Goal: Task Accomplishment & Management: Manage account settings

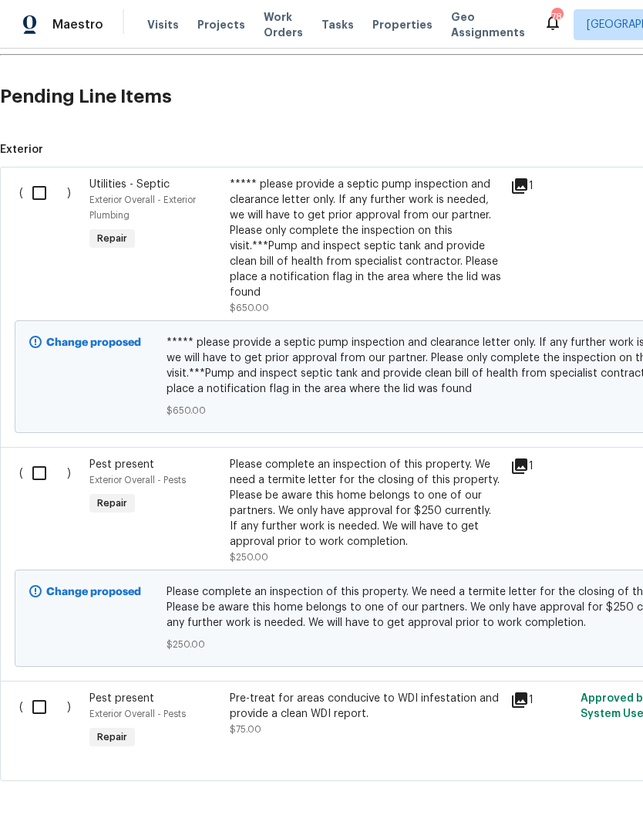
scroll to position [299, 0]
click at [46, 188] on input "checkbox" at bounding box center [45, 193] width 44 height 32
checkbox input "true"
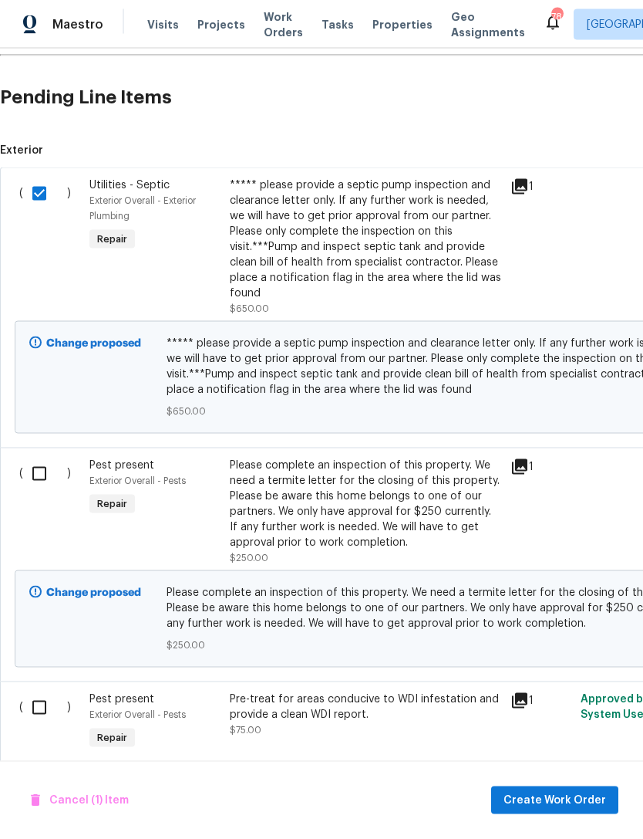
scroll to position [49, 0]
click at [586, 793] on span "Create Work Order" at bounding box center [555, 800] width 103 height 19
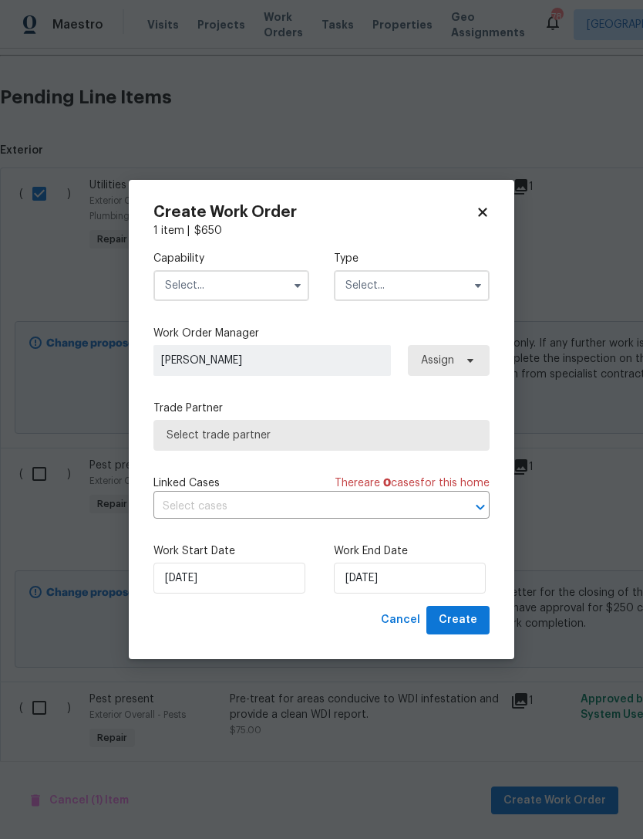
click at [263, 289] on input "text" at bounding box center [232, 285] width 156 height 31
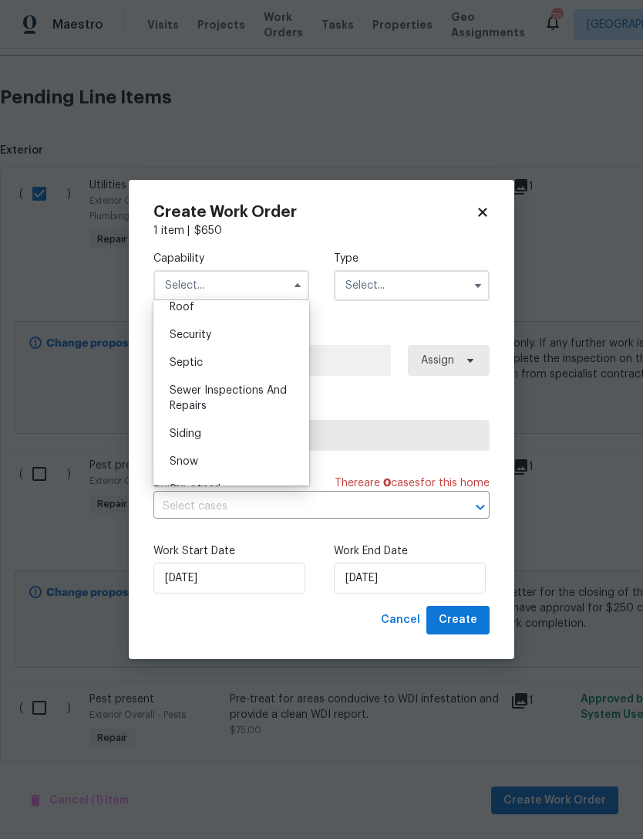
scroll to position [1605, 0]
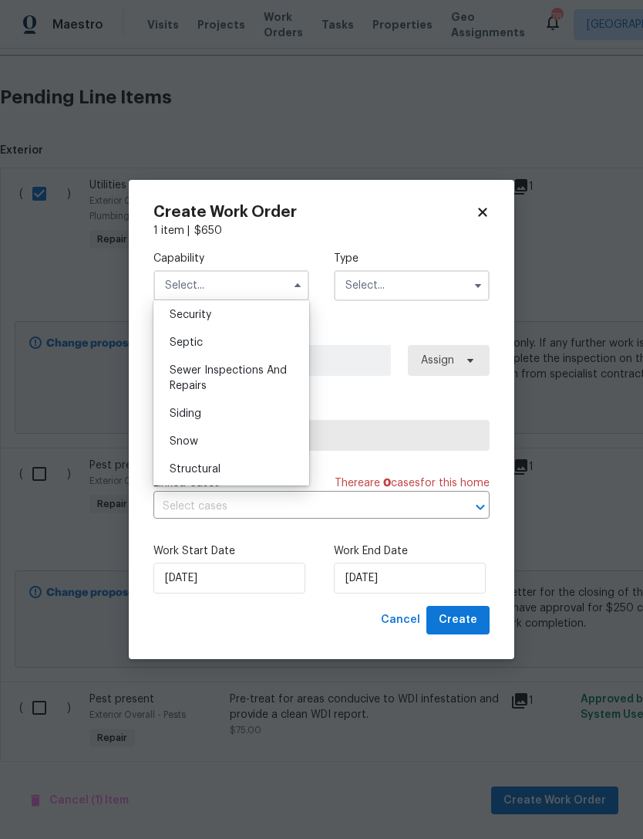
click at [225, 340] on div "Septic" at bounding box center [231, 343] width 148 height 28
type input "Septic"
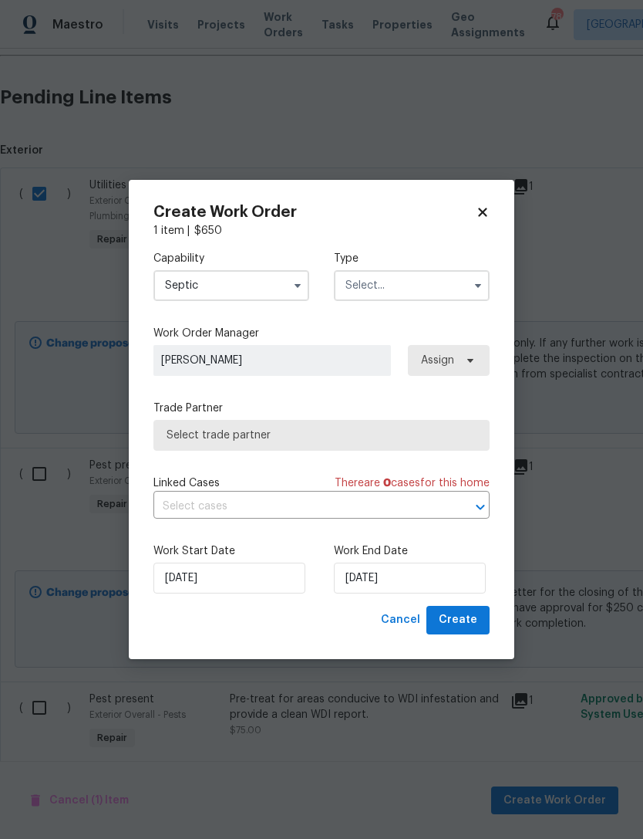
click at [457, 294] on input "text" at bounding box center [412, 285] width 156 height 31
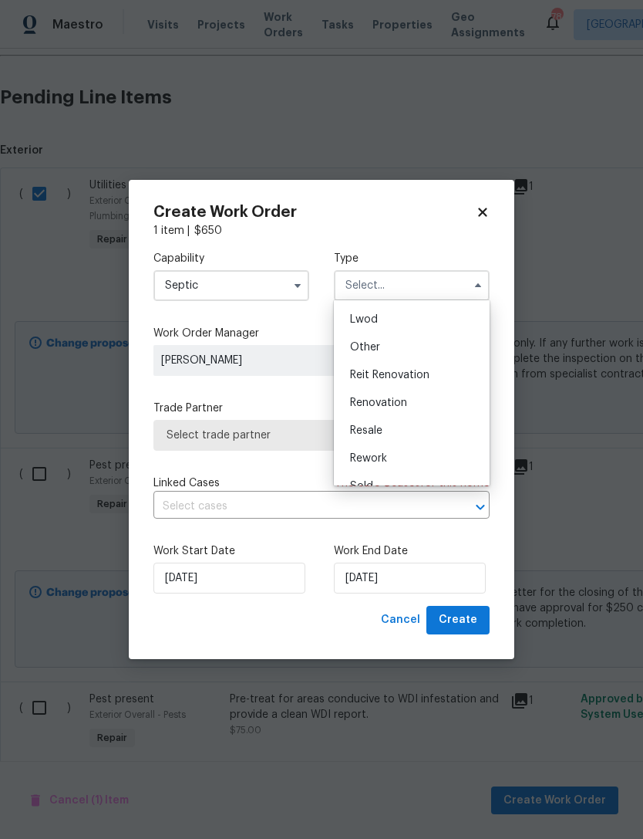
scroll to position [177, 0]
click at [424, 364] on span "Reit Renovation" at bounding box center [389, 363] width 79 height 11
type input "Reit Renovation"
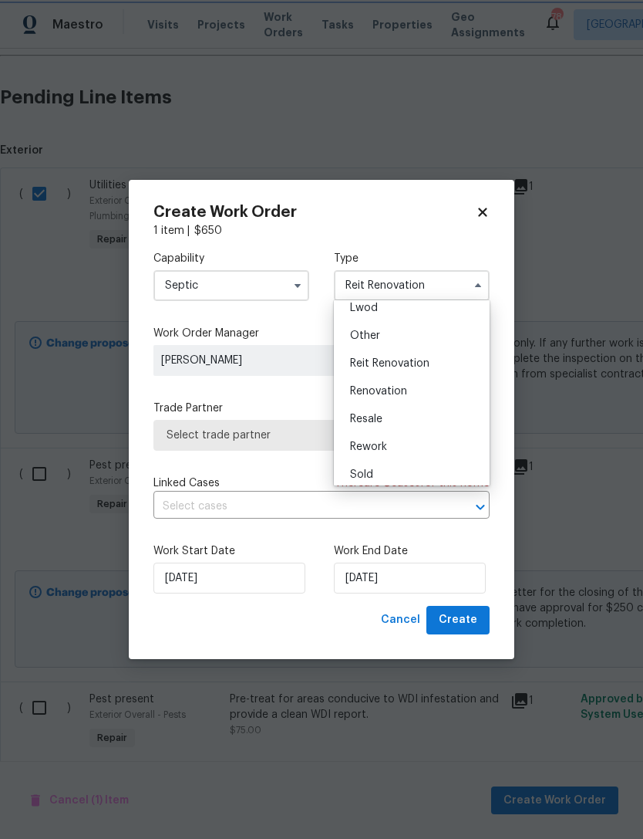
scroll to position [0, 0]
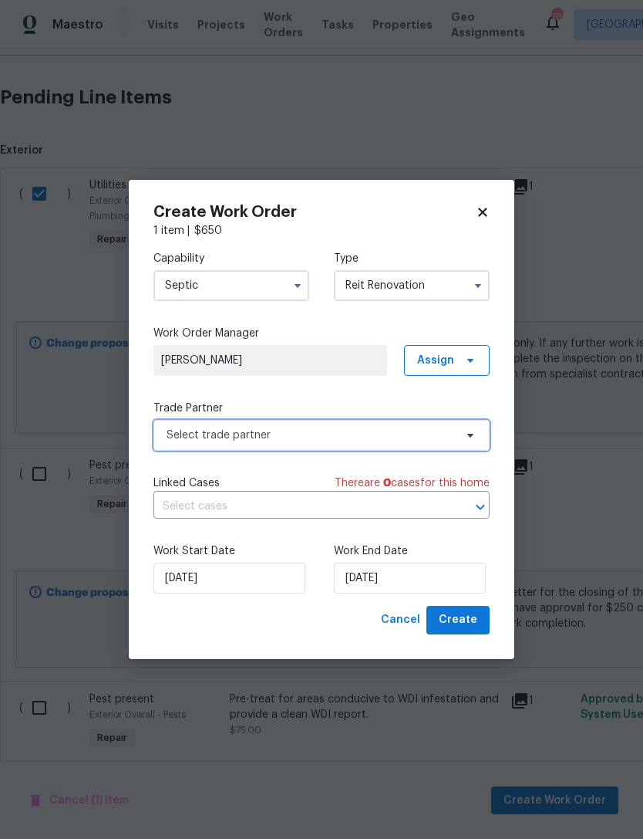
click at [407, 443] on span "Select trade partner" at bounding box center [322, 435] width 336 height 31
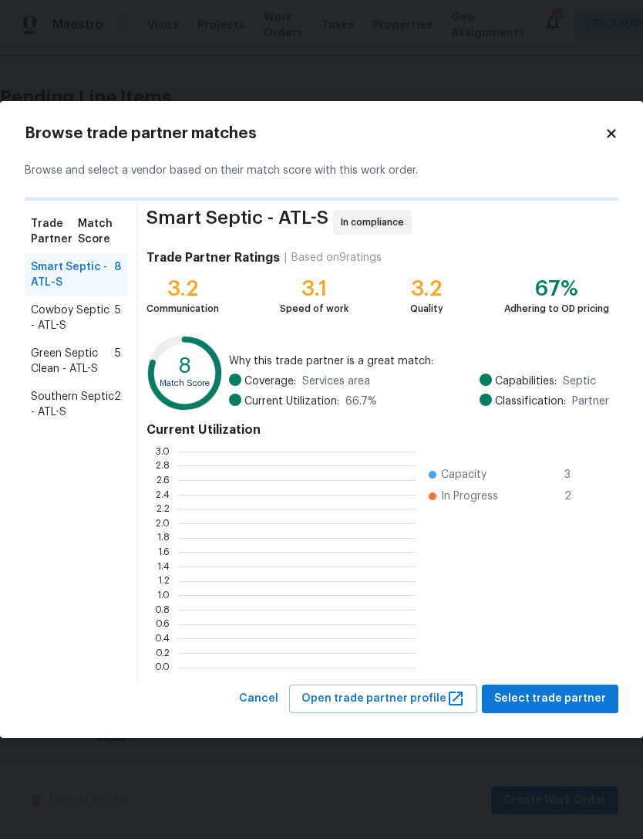
scroll to position [2, 2]
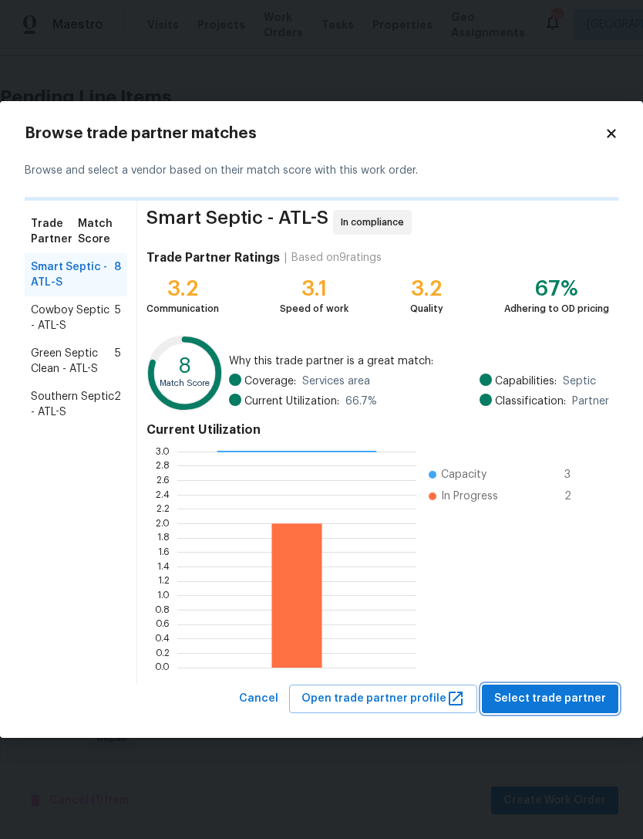
click at [566, 688] on button "Select trade partner" at bounding box center [550, 698] width 137 height 29
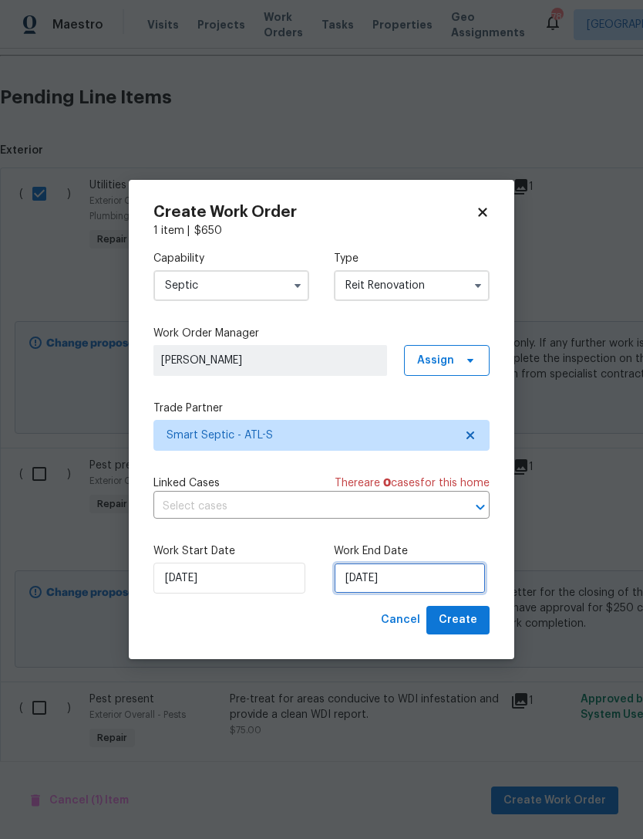
click at [408, 586] on input "9/22/2025" at bounding box center [410, 577] width 152 height 31
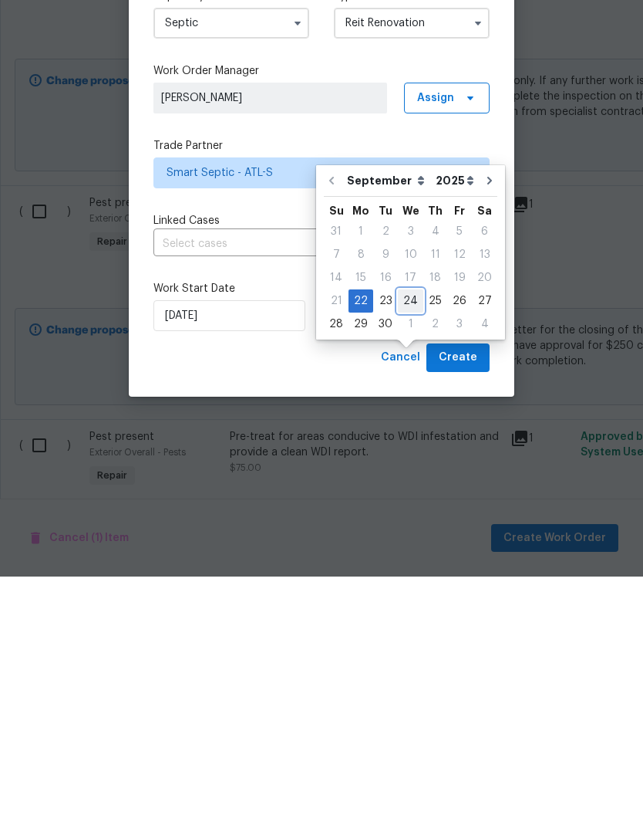
click at [408, 552] on div "24" at bounding box center [410, 563] width 25 height 22
type input "9/24/2025"
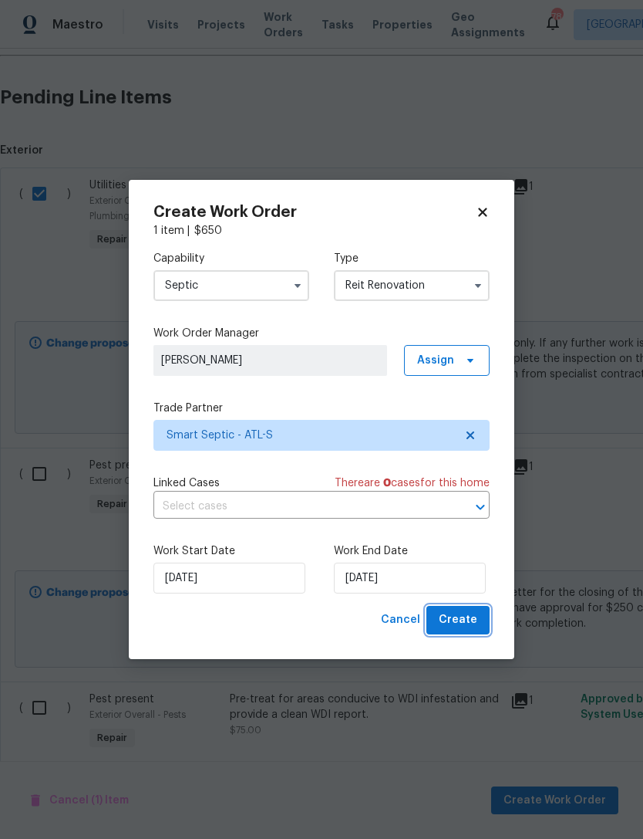
click at [469, 626] on span "Create" at bounding box center [458, 619] width 39 height 19
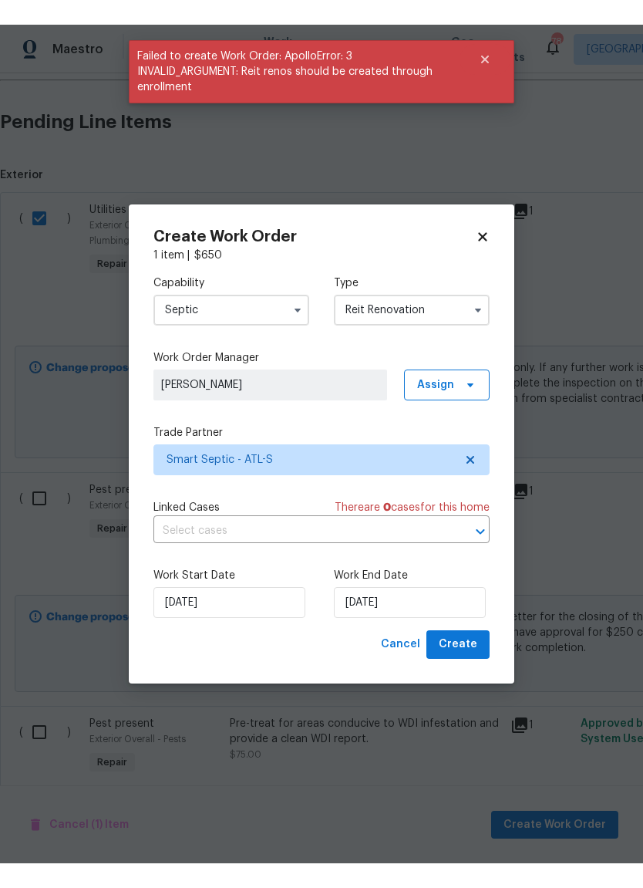
scroll to position [0, 0]
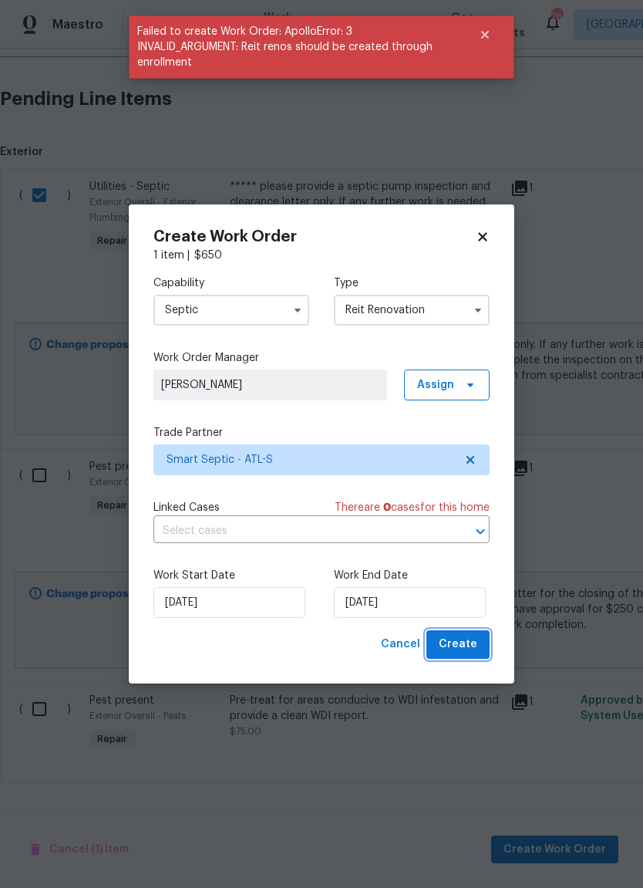
click at [475, 643] on span "Create" at bounding box center [458, 644] width 39 height 19
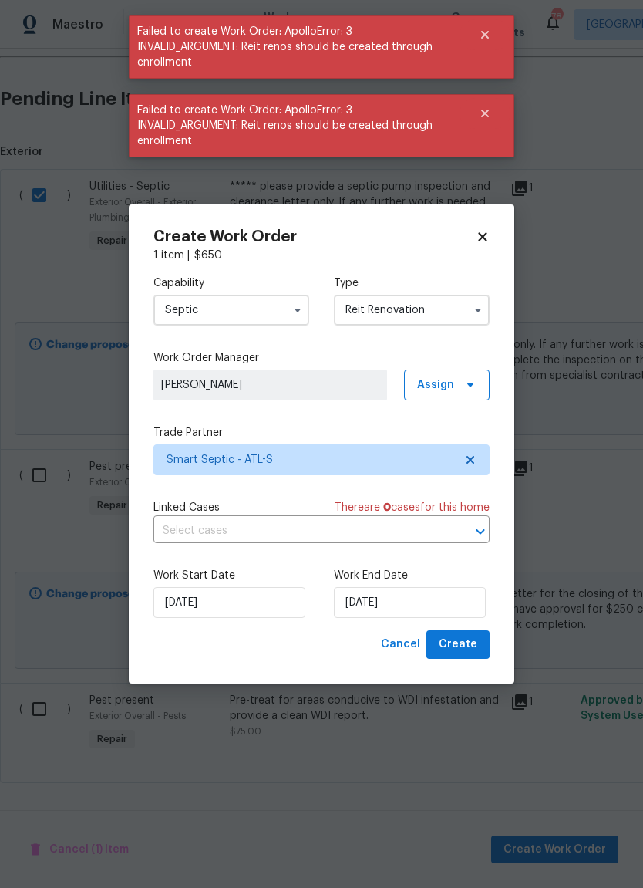
checkbox input "false"
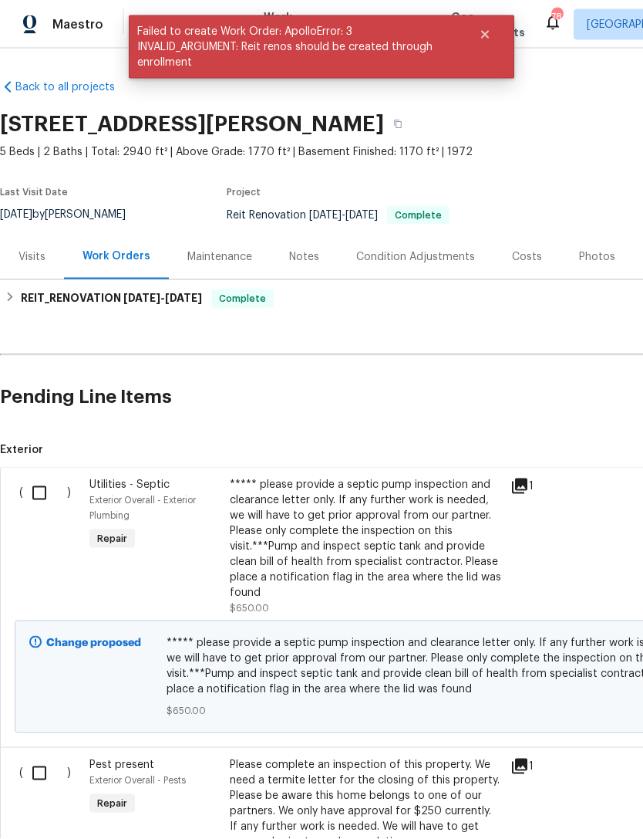
scroll to position [49, 0]
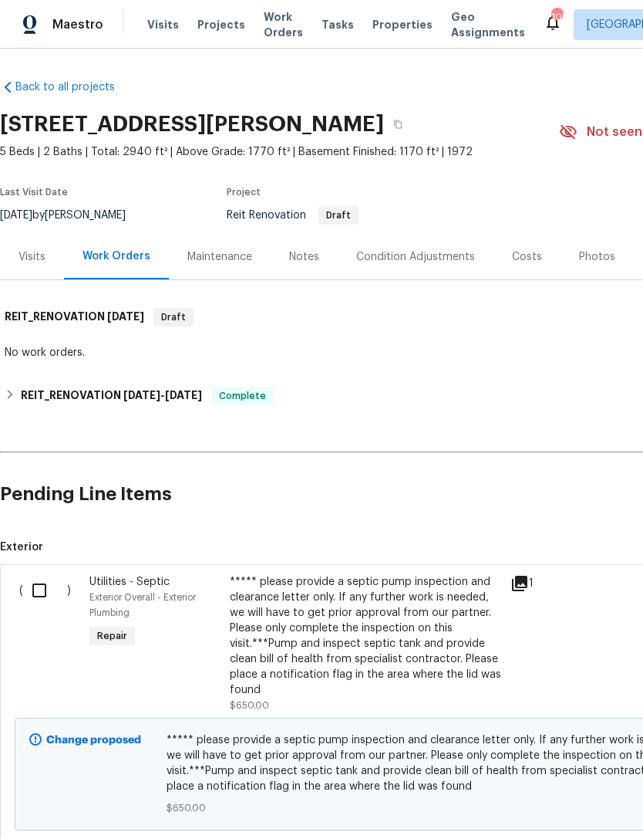
click at [50, 589] on input "checkbox" at bounding box center [45, 590] width 44 height 32
checkbox input "true"
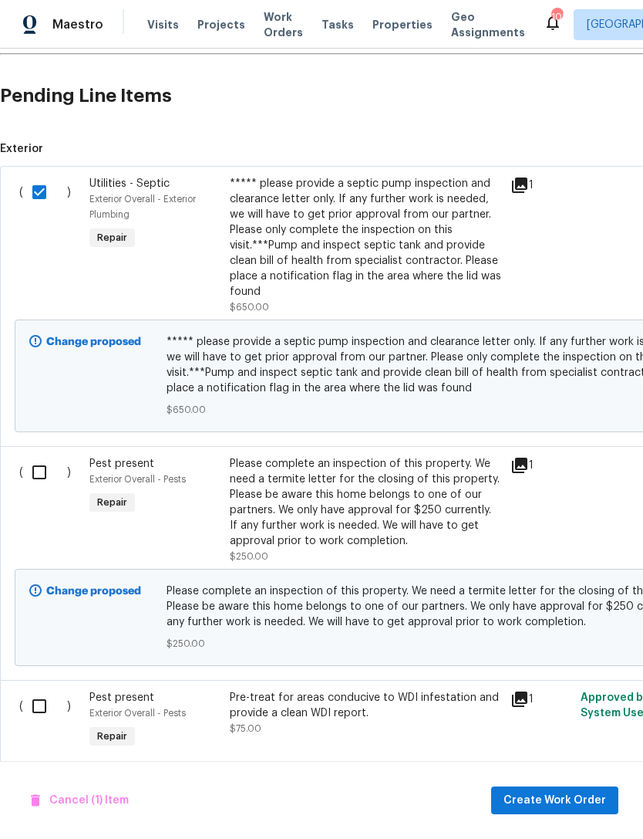
scroll to position [397, 0]
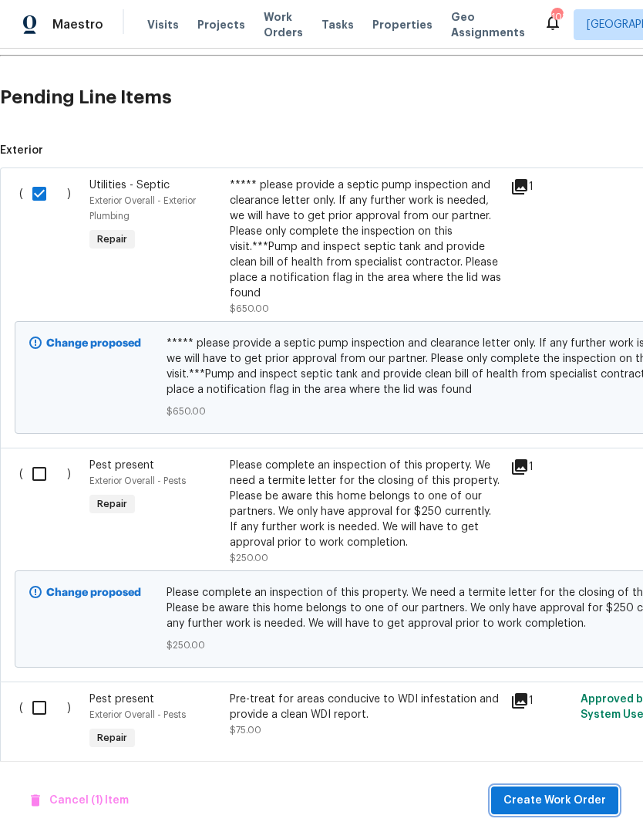
click at [580, 797] on span "Create Work Order" at bounding box center [555, 800] width 103 height 19
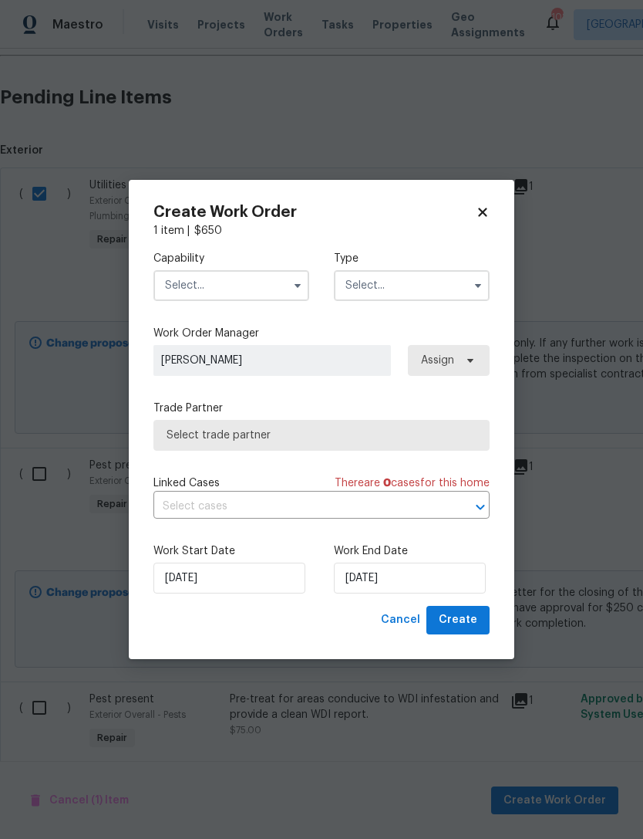
click at [272, 279] on input "text" at bounding box center [232, 285] width 156 height 31
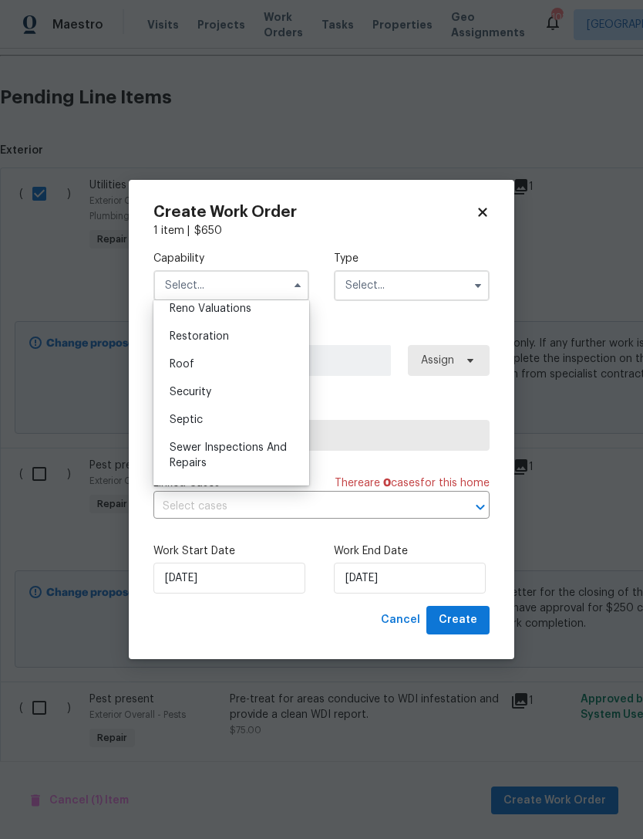
scroll to position [1533, 0]
click at [265, 412] on div "Septic" at bounding box center [231, 414] width 148 height 28
type input "Septic"
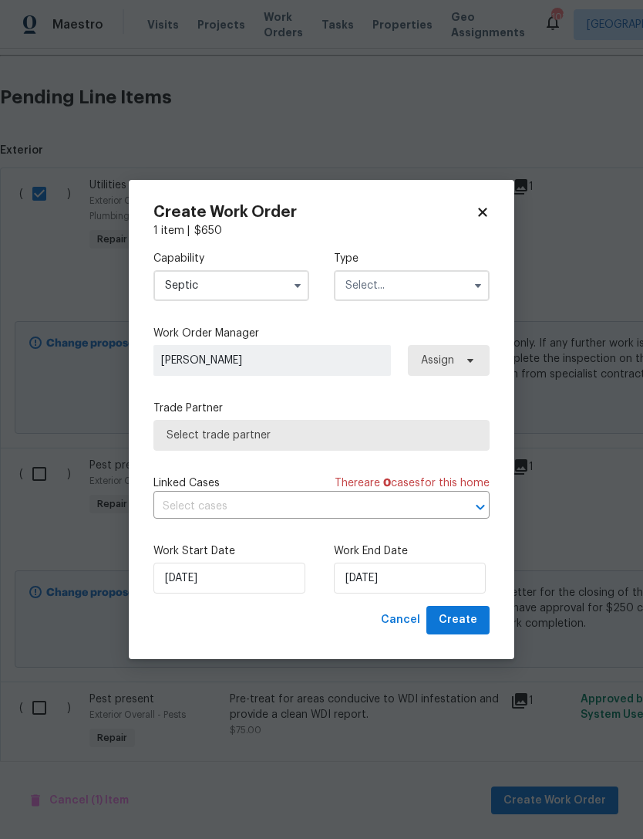
click at [437, 280] on input "text" at bounding box center [412, 285] width 156 height 31
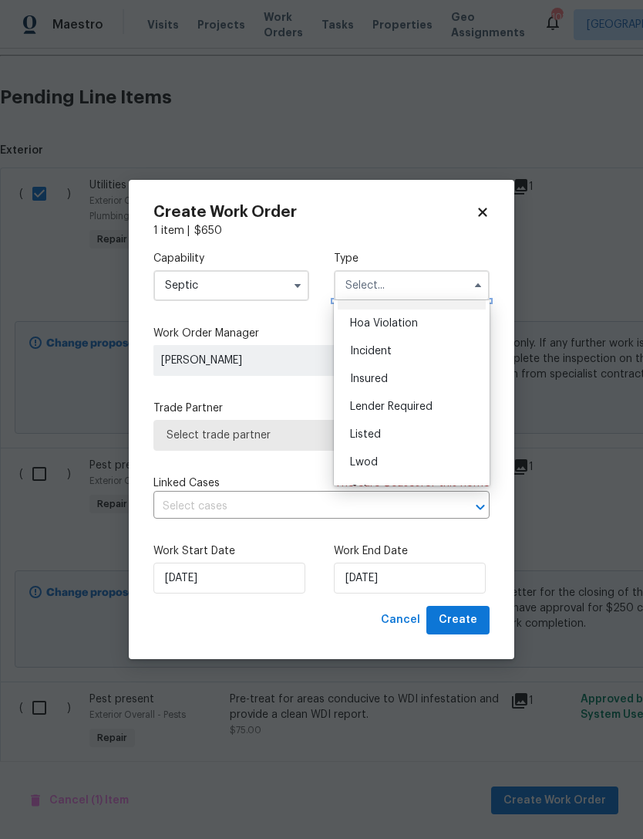
scroll to position [28, 0]
click at [410, 441] on div "Listed" at bounding box center [412, 429] width 148 height 28
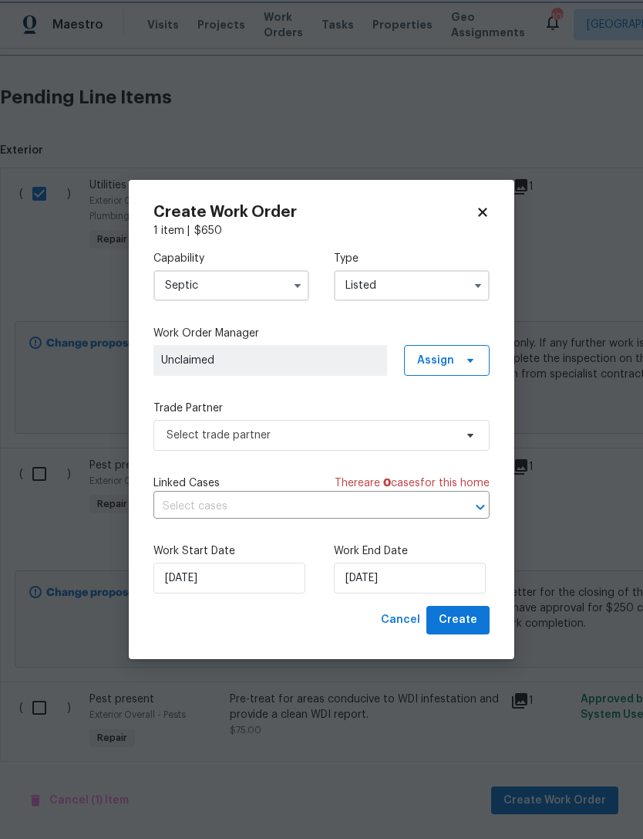
scroll to position [0, 0]
click at [469, 270] on input "Listed" at bounding box center [412, 285] width 156 height 31
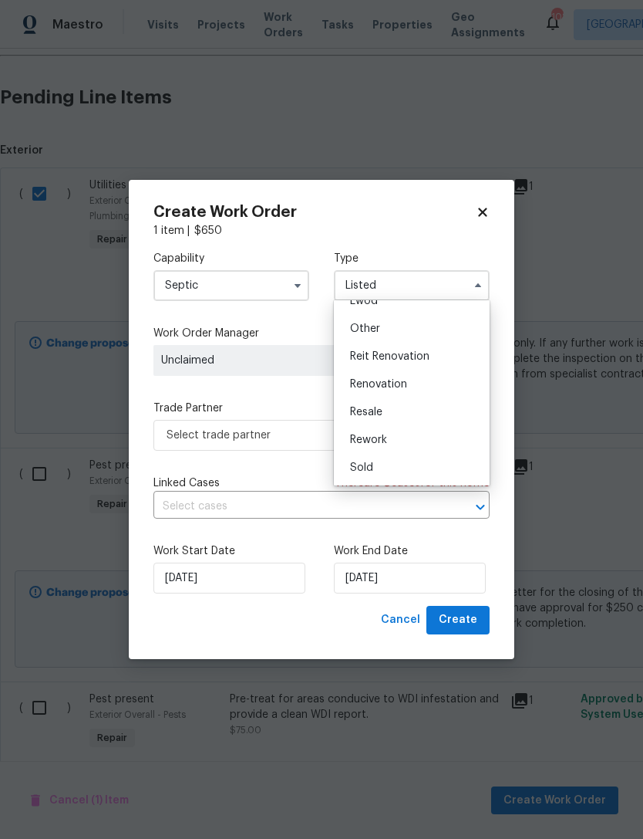
scroll to position [172, 0]
click at [437, 370] on div "Reit Renovation" at bounding box center [412, 368] width 148 height 28
type input "Reit Renovation"
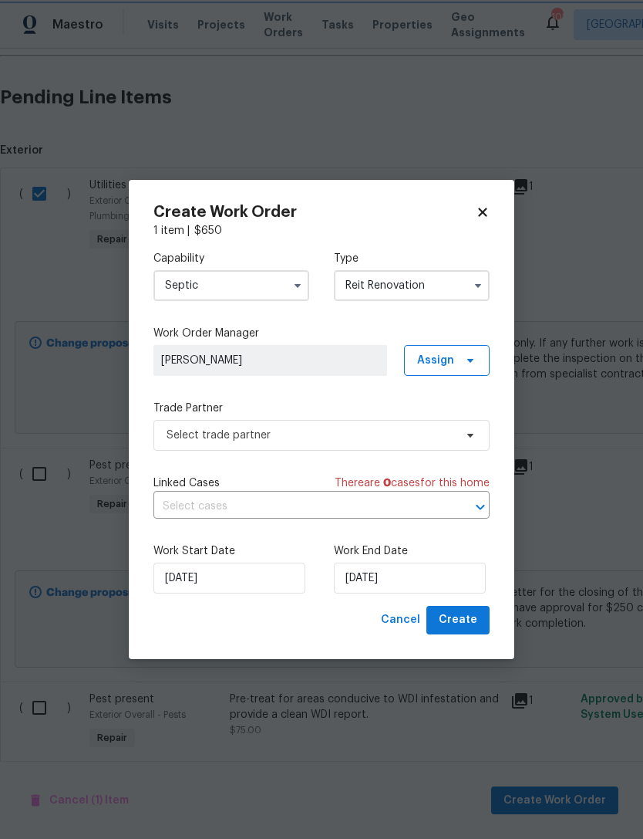
scroll to position [0, 0]
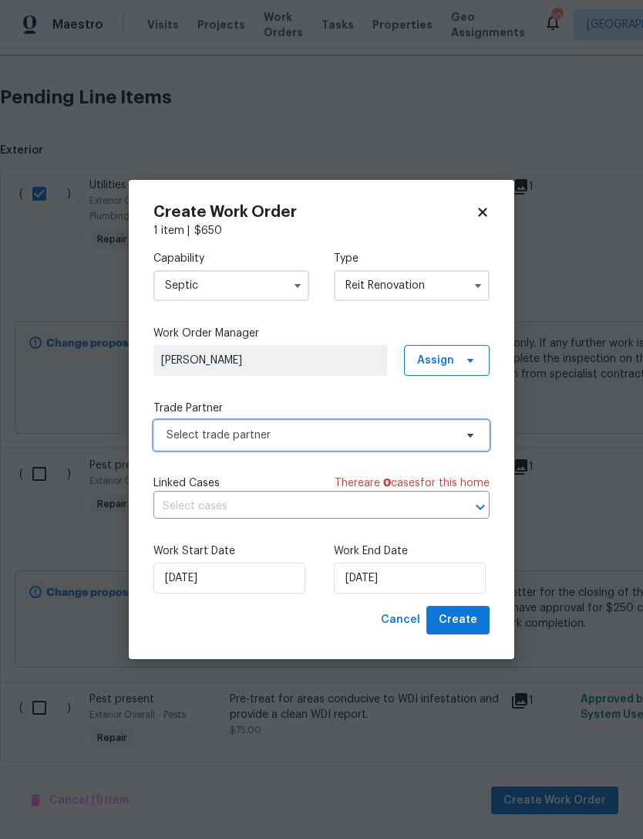
click at [438, 439] on span "Select trade partner" at bounding box center [311, 434] width 288 height 15
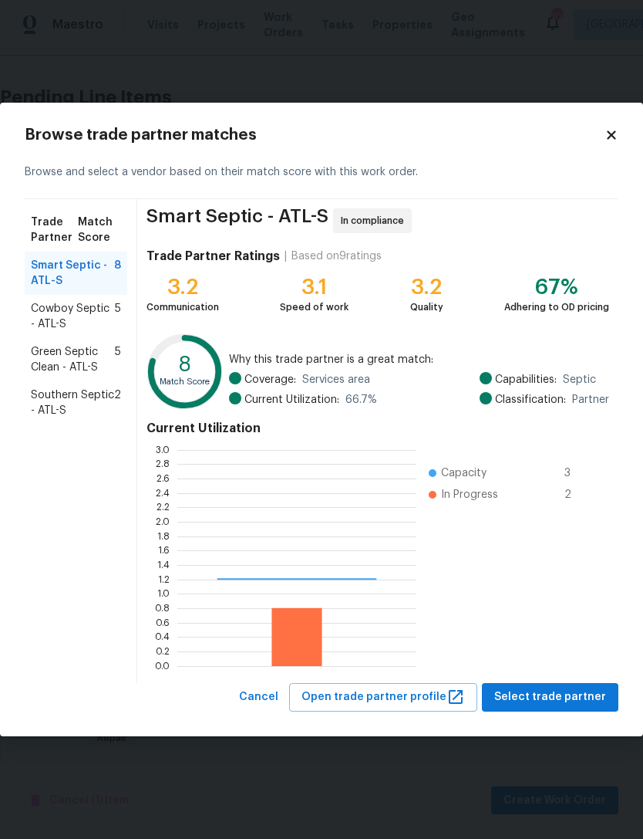
scroll to position [216, 239]
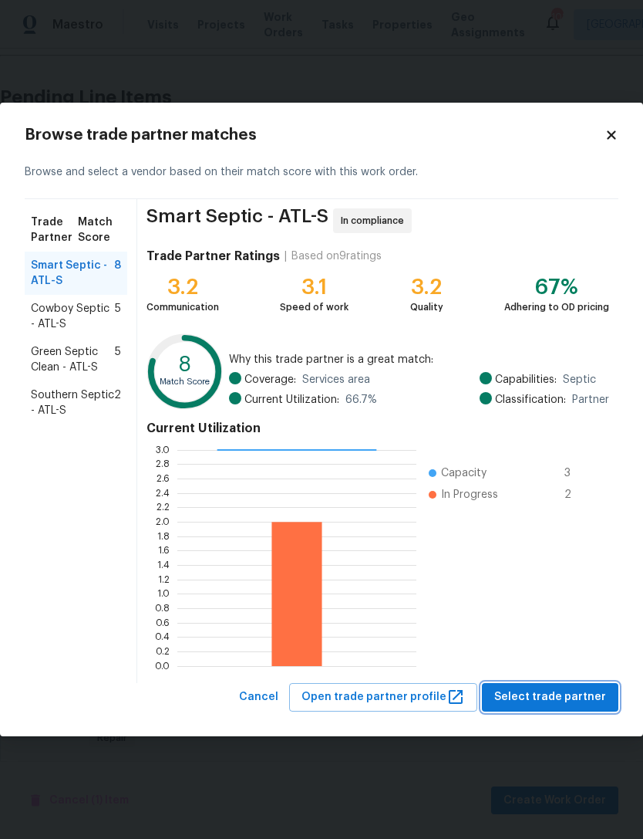
click at [552, 701] on span "Select trade partner" at bounding box center [551, 696] width 112 height 19
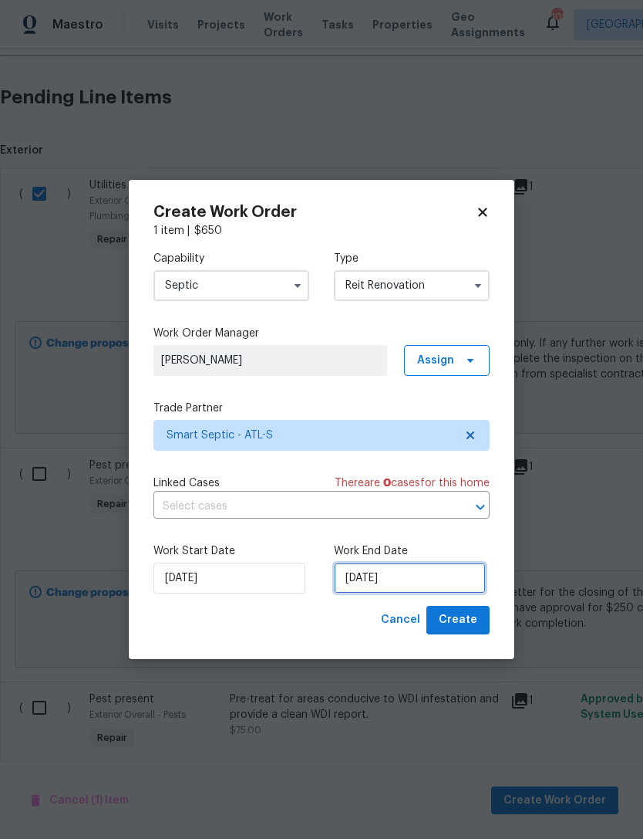
click at [431, 582] on input "[DATE]" at bounding box center [410, 577] width 152 height 31
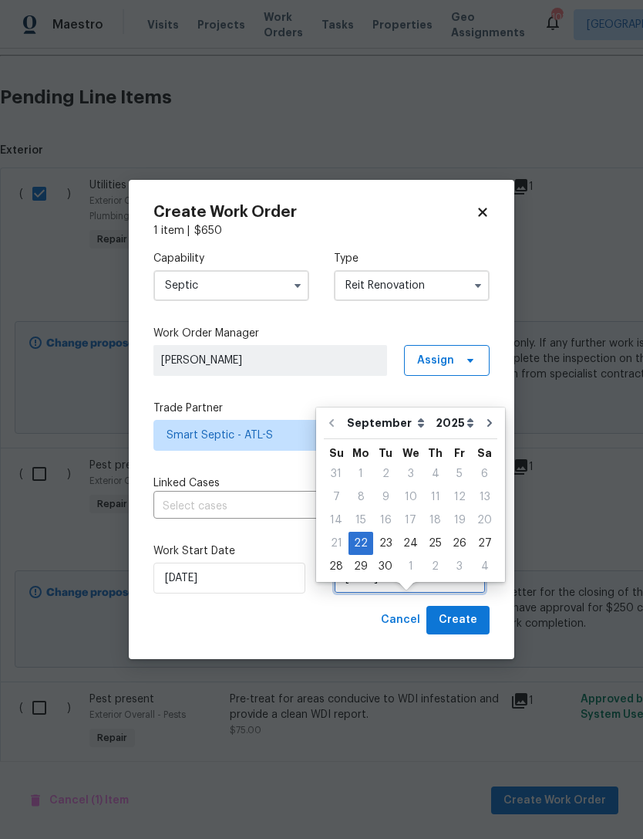
scroll to position [29, 0]
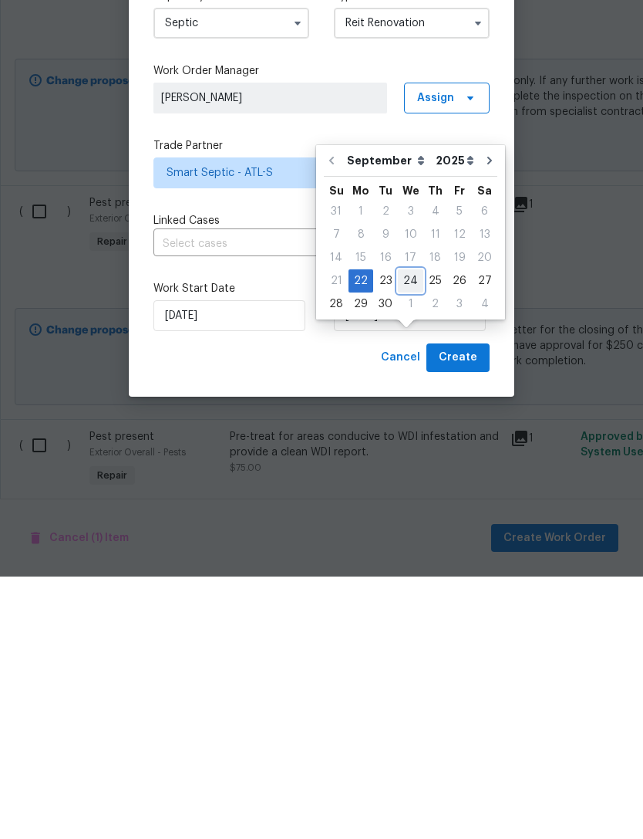
click at [412, 532] on div "24" at bounding box center [410, 543] width 25 height 22
type input "[DATE]"
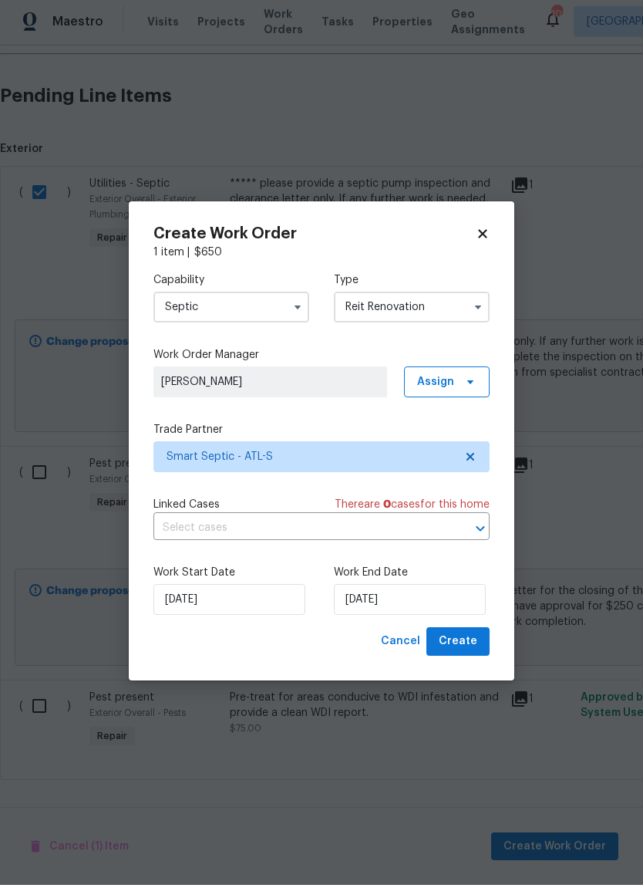
scroll to position [0, 0]
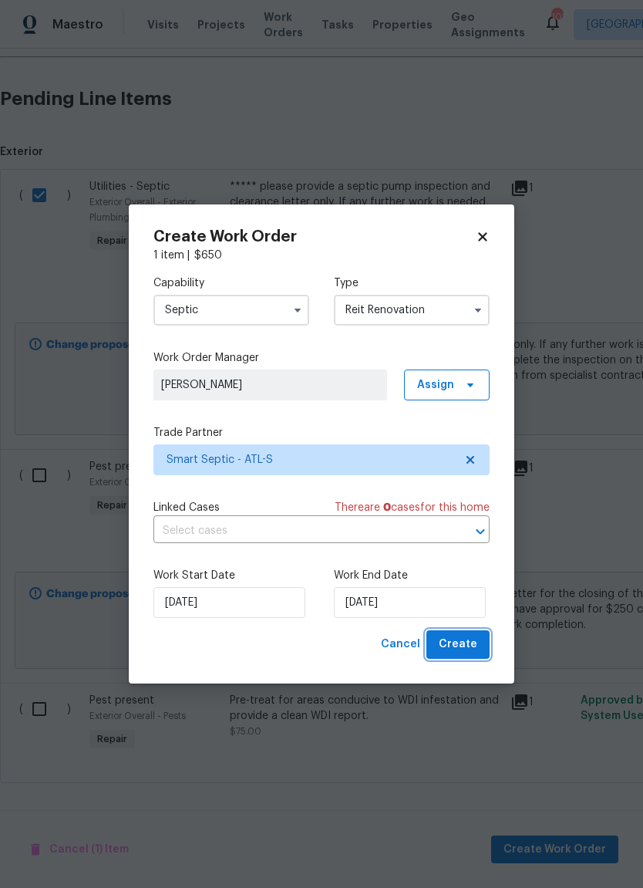
click at [470, 641] on span "Create" at bounding box center [458, 644] width 39 height 19
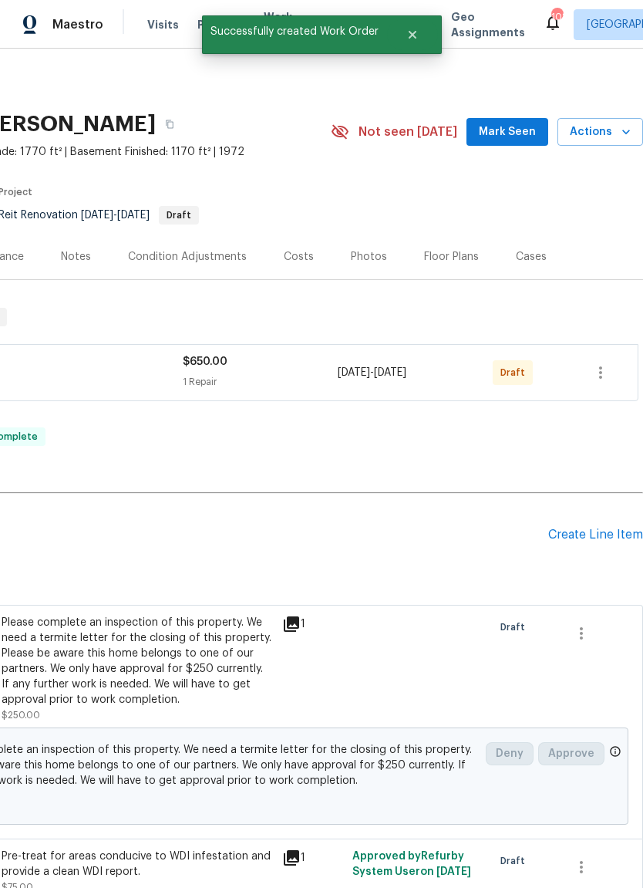
scroll to position [0, 228]
click at [499, 143] on button "Mark Seen" at bounding box center [508, 132] width 82 height 29
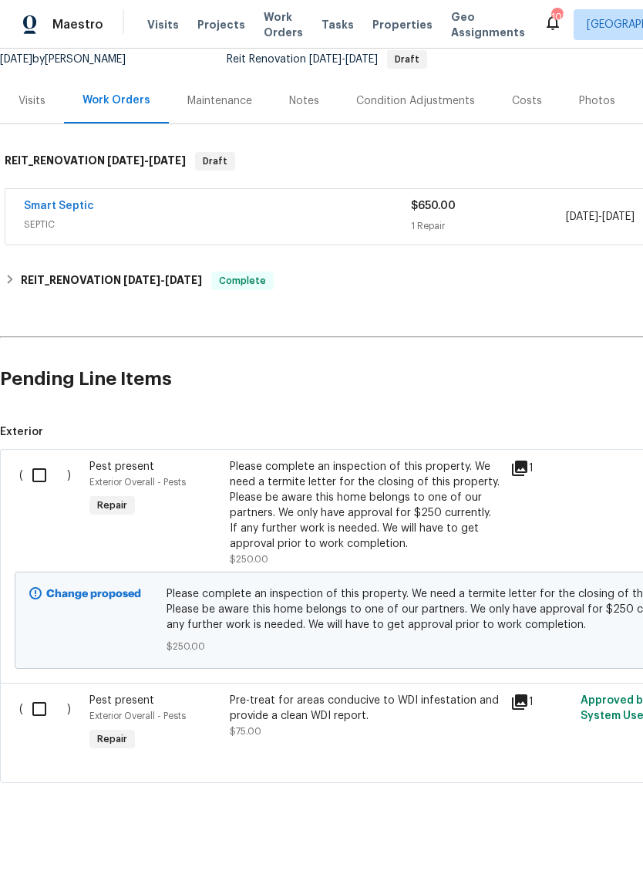
scroll to position [157, 0]
click at [33, 485] on input "checkbox" at bounding box center [45, 475] width 44 height 32
checkbox input "true"
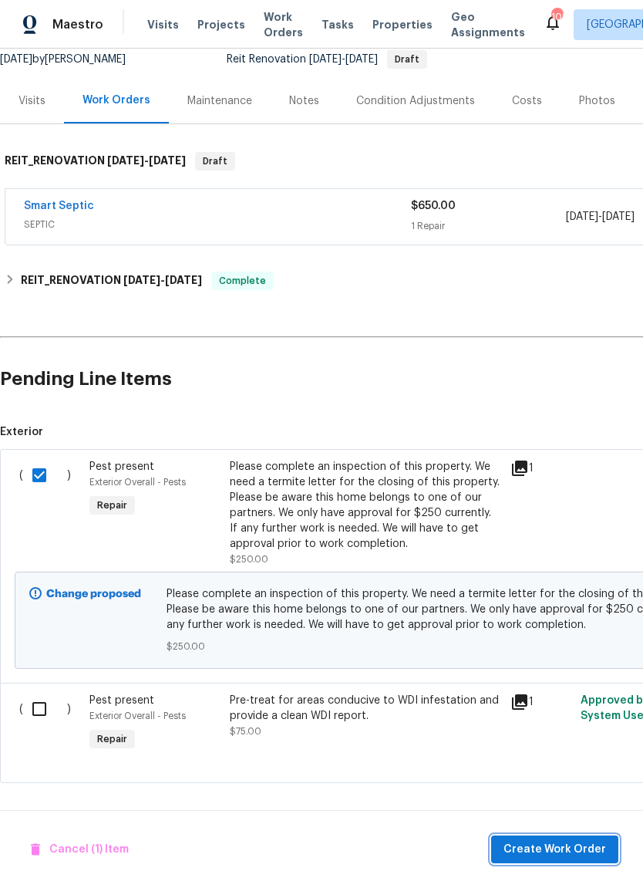
click at [573, 838] on span "Create Work Order" at bounding box center [555, 849] width 103 height 19
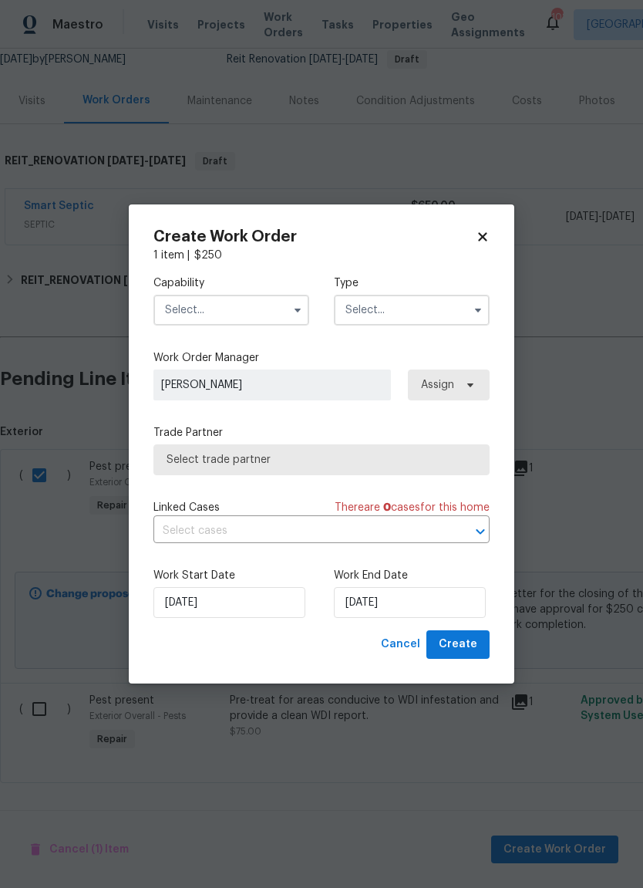
click at [277, 308] on input "text" at bounding box center [232, 310] width 156 height 31
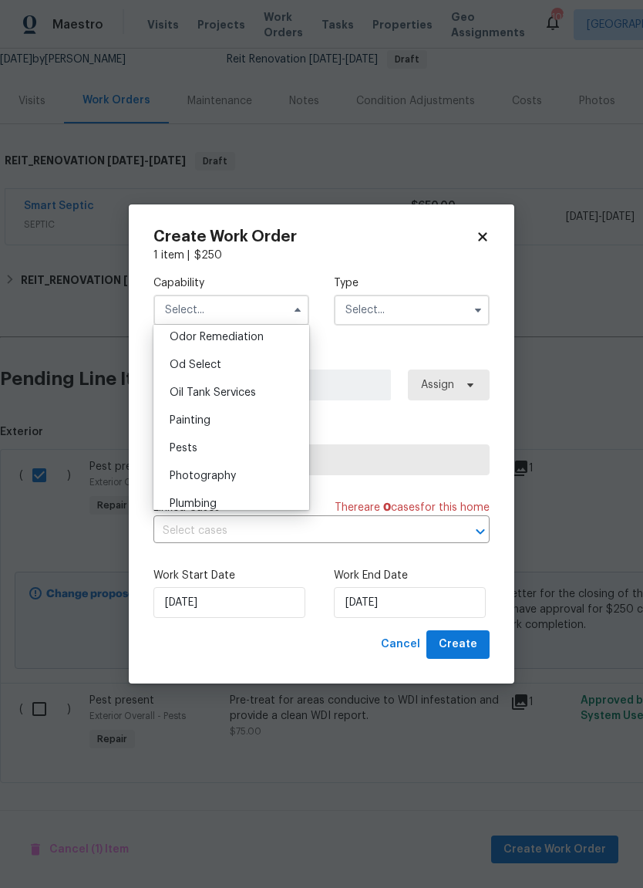
scroll to position [1225, 0]
click at [213, 444] on div "Pests" at bounding box center [231, 441] width 148 height 28
type input "Pests"
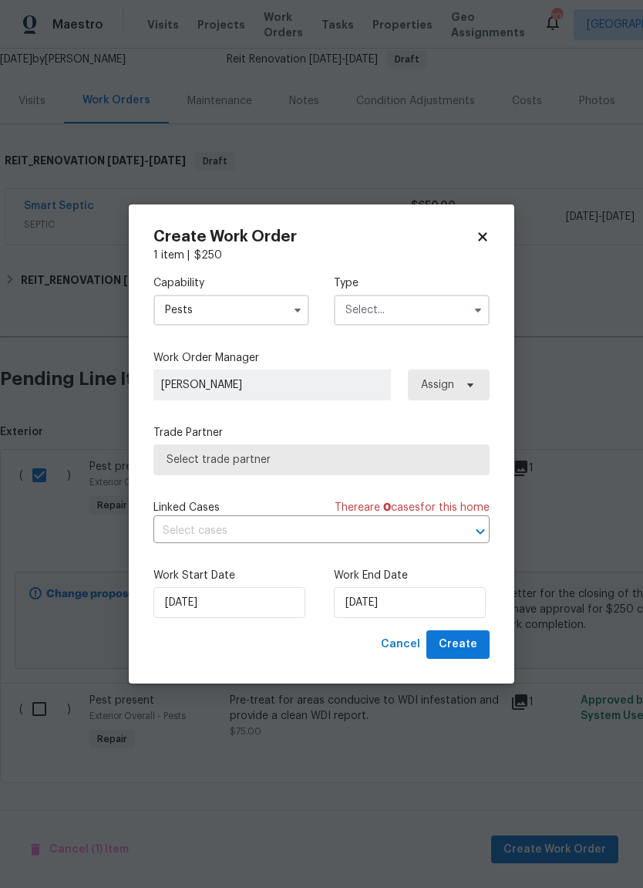
click at [483, 307] on icon "button" at bounding box center [478, 310] width 12 height 12
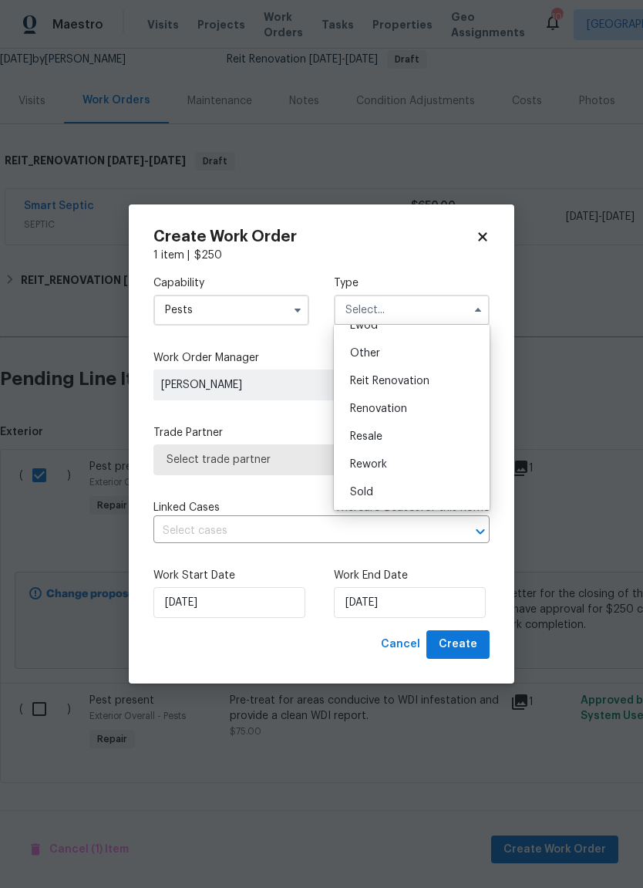
scroll to position [184, 0]
click at [428, 391] on div "Reit Renovation" at bounding box center [412, 381] width 148 height 28
type input "Reit Renovation"
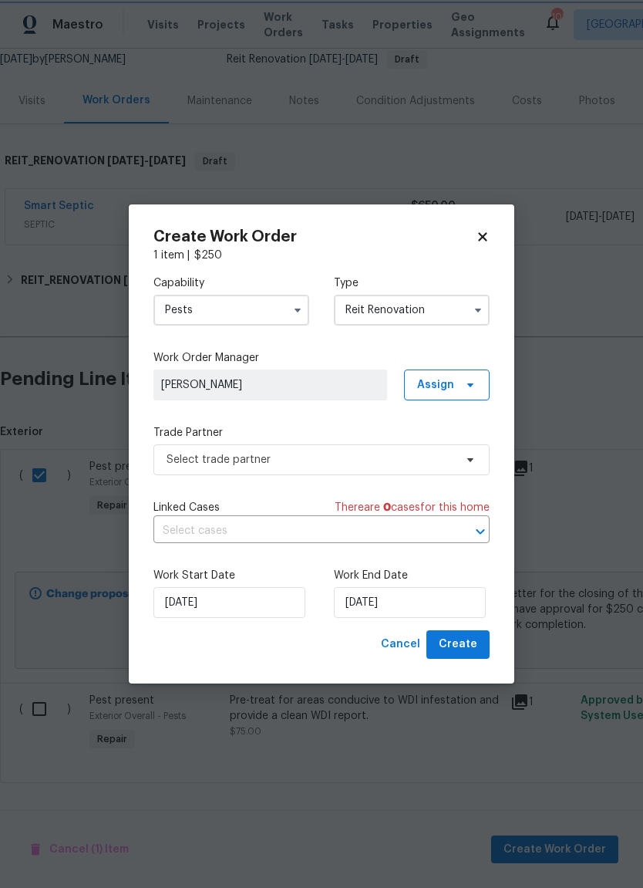
scroll to position [0, 0]
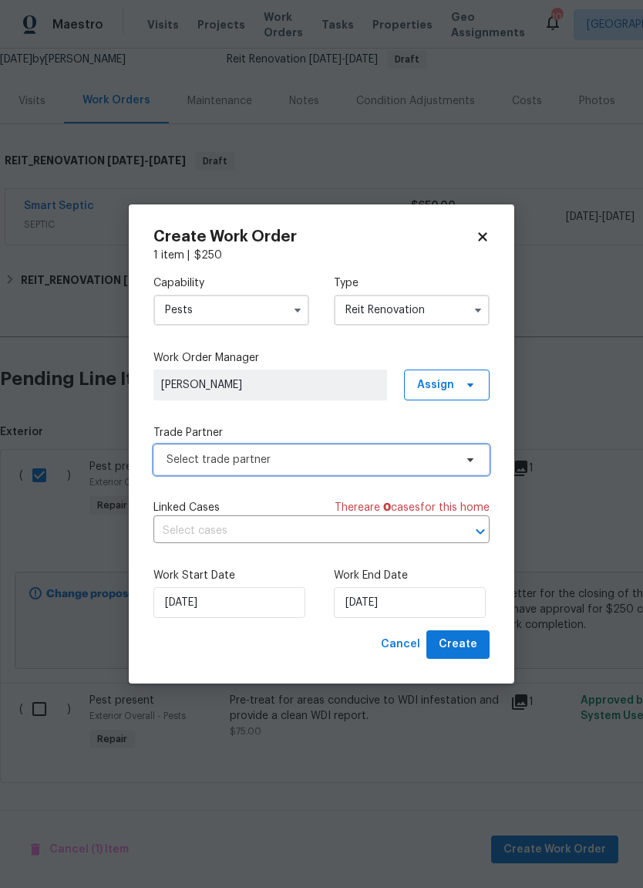
click at [392, 452] on span "Select trade partner" at bounding box center [311, 459] width 288 height 15
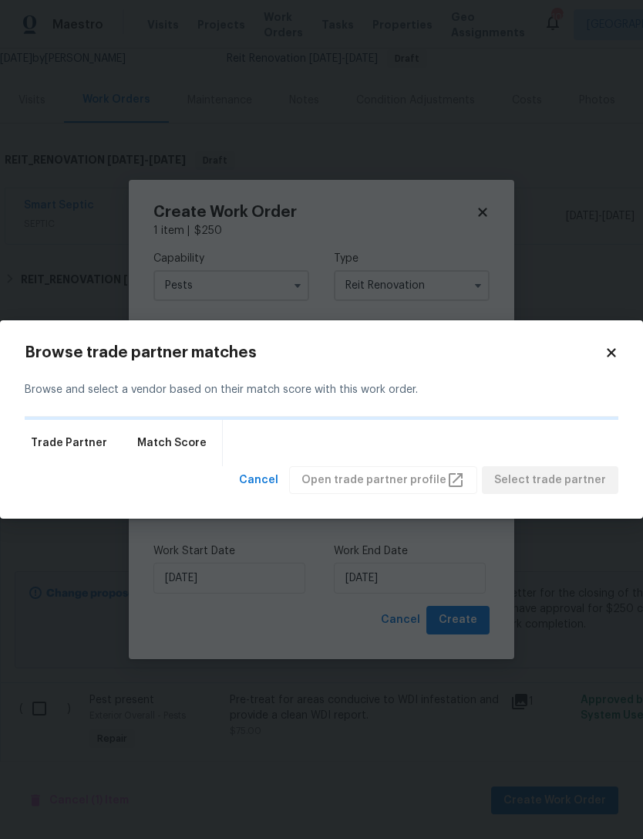
scroll to position [49, 0]
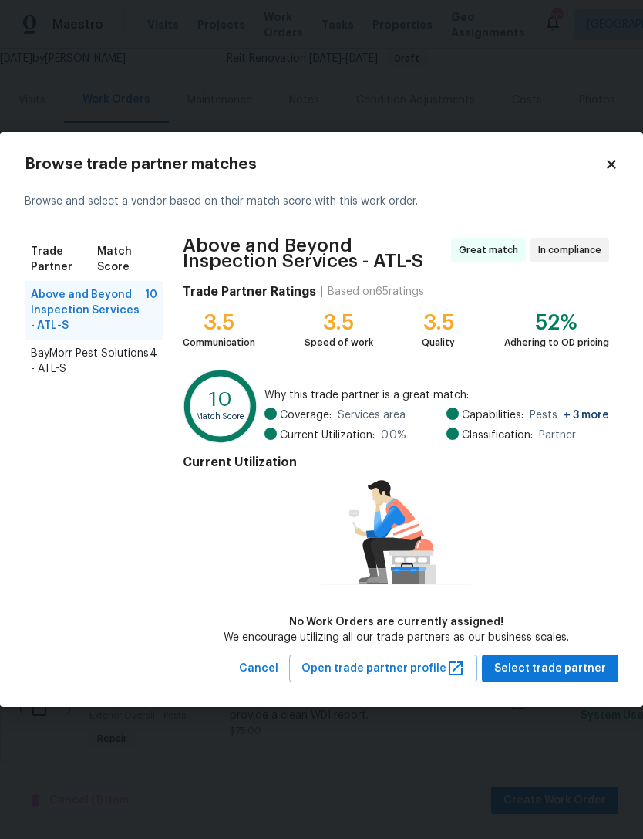
click at [114, 374] on span "BayMorr Pest Solutions - ATL-S" at bounding box center [90, 361] width 119 height 31
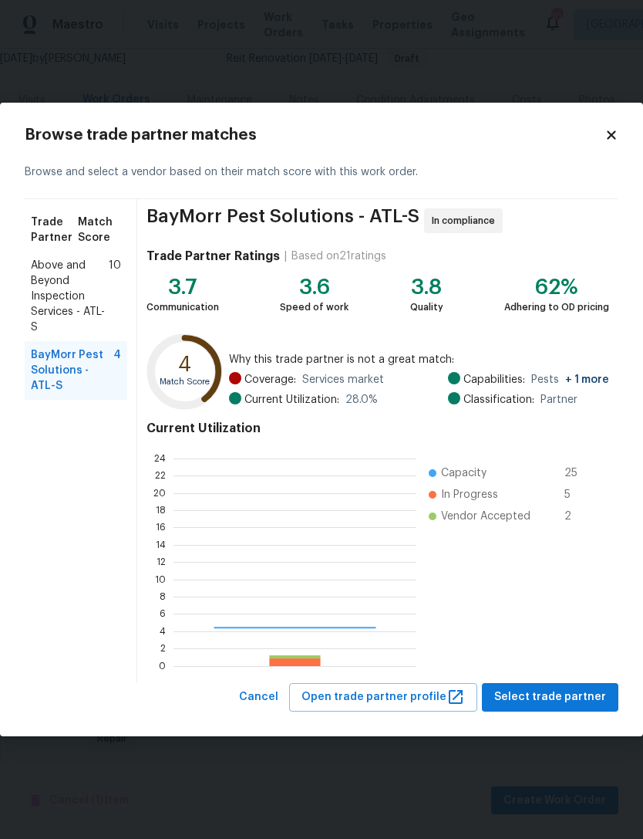
scroll to position [216, 243]
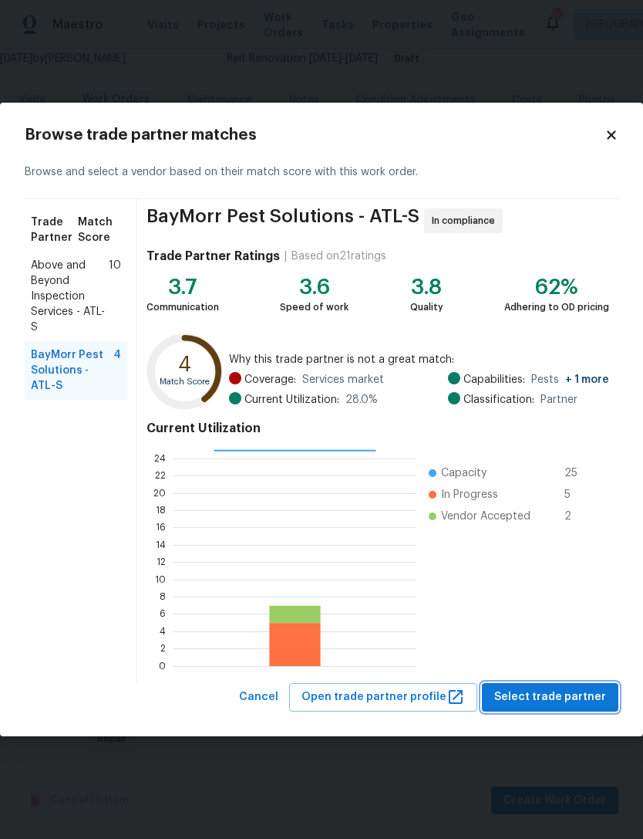
click at [588, 687] on span "Select trade partner" at bounding box center [551, 696] width 112 height 19
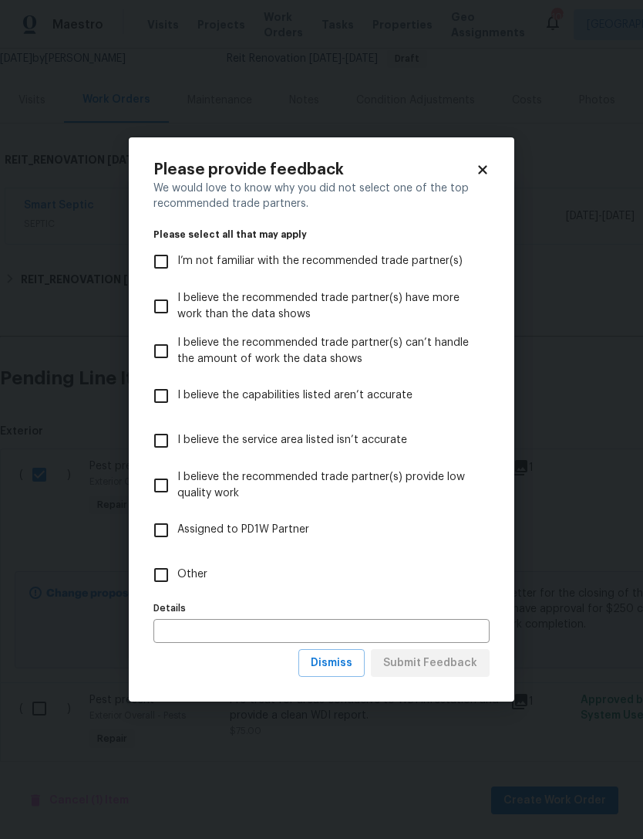
click at [160, 582] on input "Other" at bounding box center [161, 575] width 32 height 32
checkbox input "true"
click at [451, 667] on span "Submit Feedback" at bounding box center [430, 662] width 94 height 19
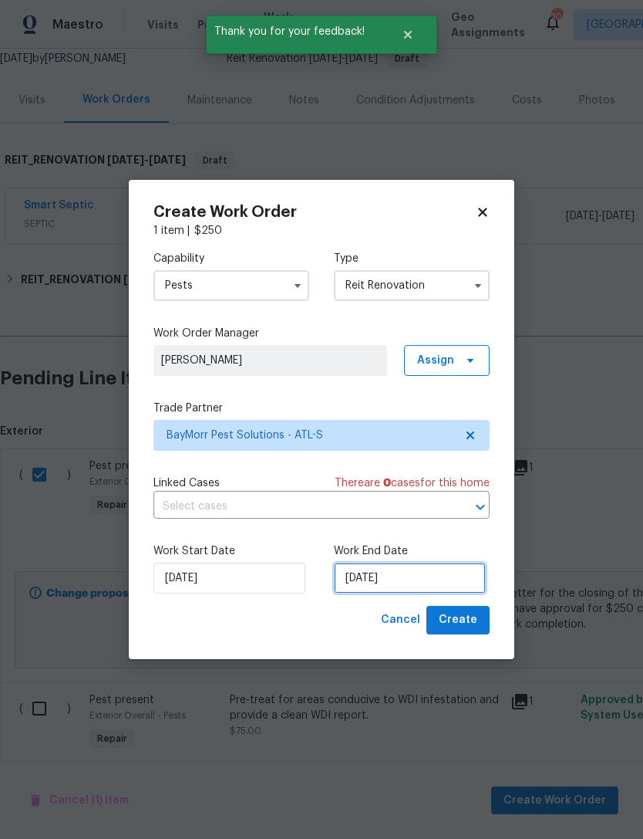
click at [403, 576] on input "[DATE]" at bounding box center [410, 577] width 152 height 31
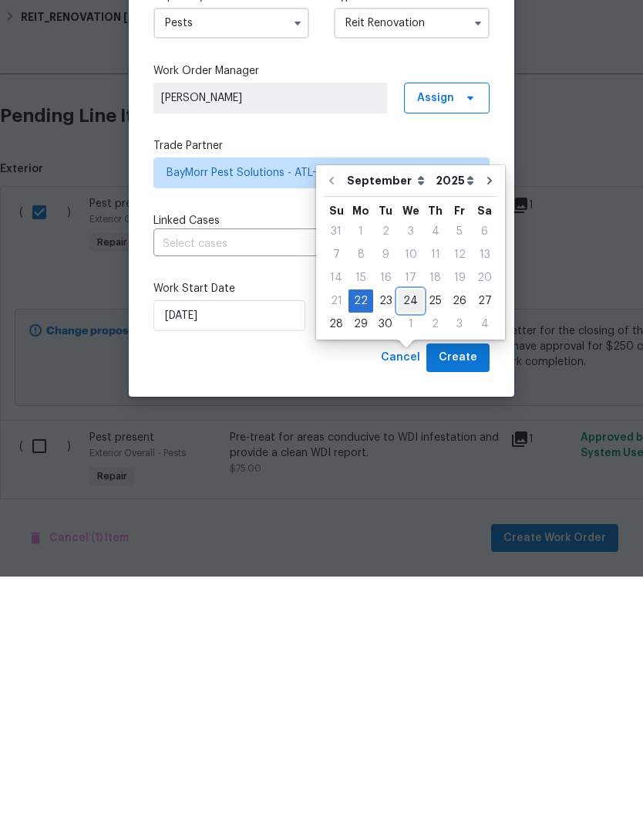
click at [414, 552] on div "24" at bounding box center [410, 563] width 25 height 22
type input "[DATE]"
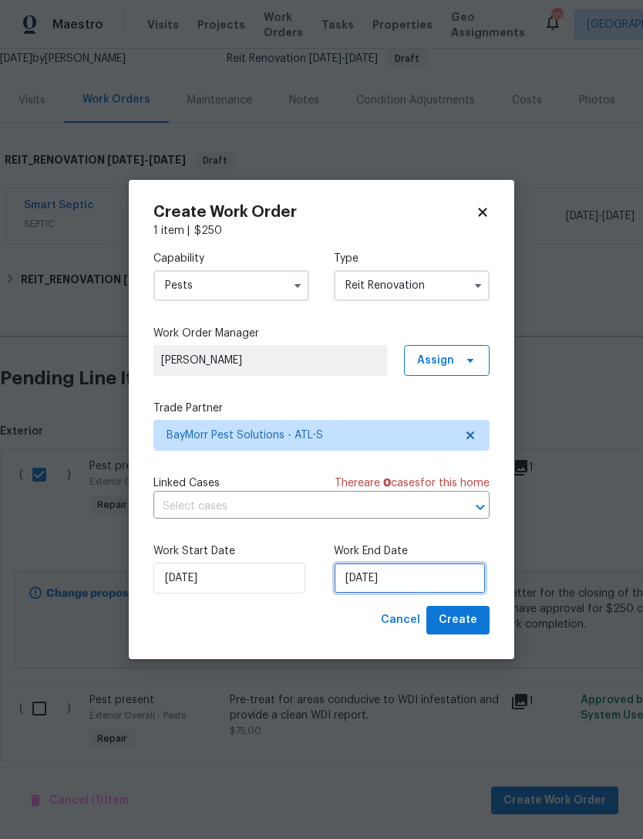
click at [454, 575] on input "[DATE]" at bounding box center [410, 577] width 152 height 31
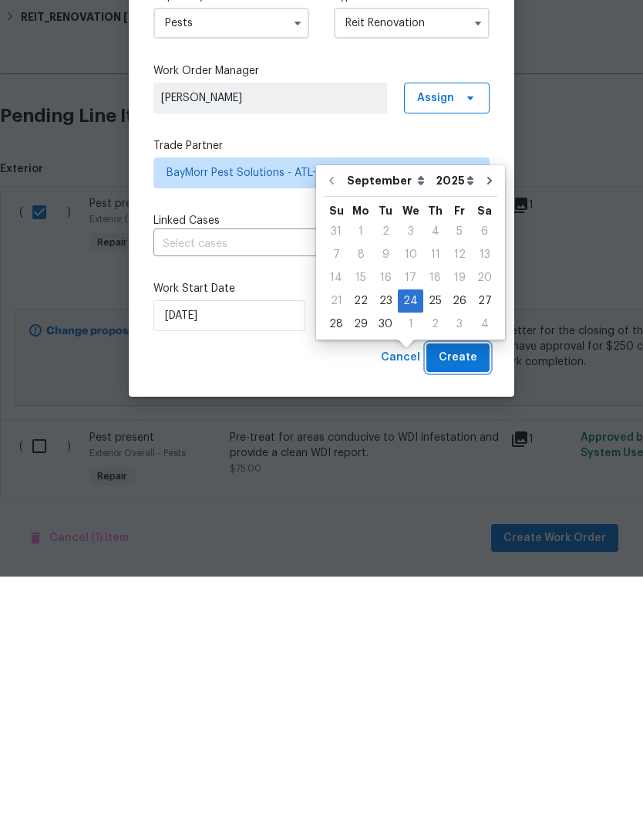
click at [471, 610] on span "Create" at bounding box center [458, 619] width 39 height 19
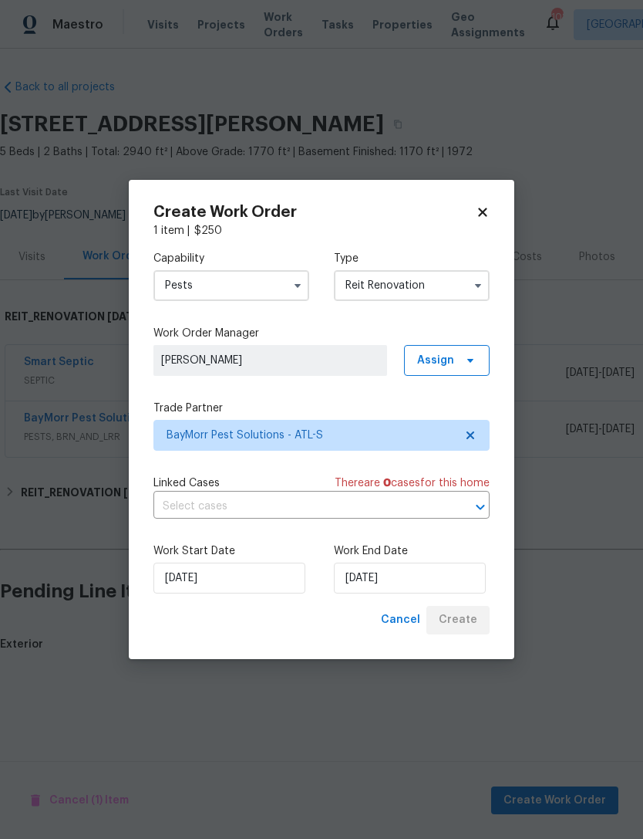
scroll to position [0, 0]
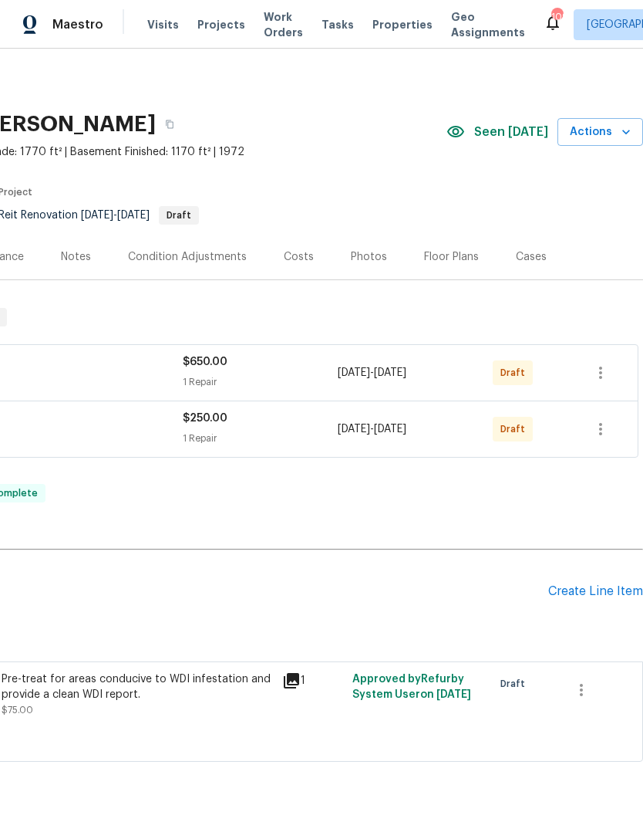
scroll to position [0, 228]
click at [604, 366] on icon "button" at bounding box center [601, 372] width 19 height 19
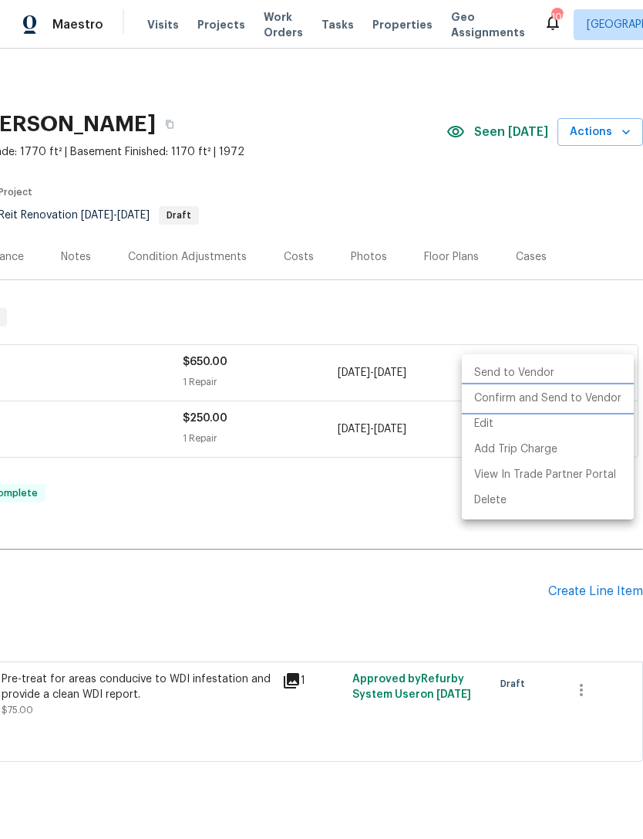
click at [591, 397] on li "Confirm and Send to Vendor" at bounding box center [548, 398] width 172 height 25
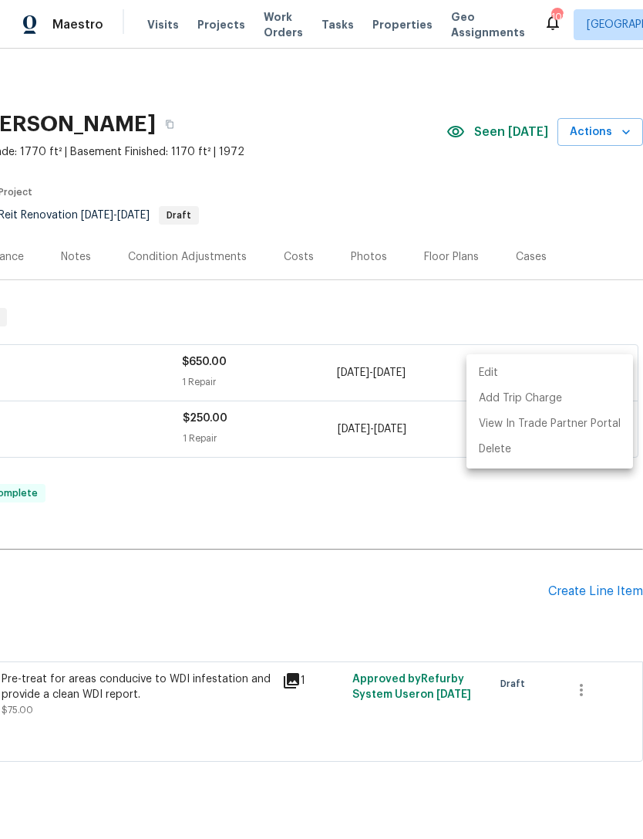
click at [606, 309] on div at bounding box center [321, 419] width 643 height 839
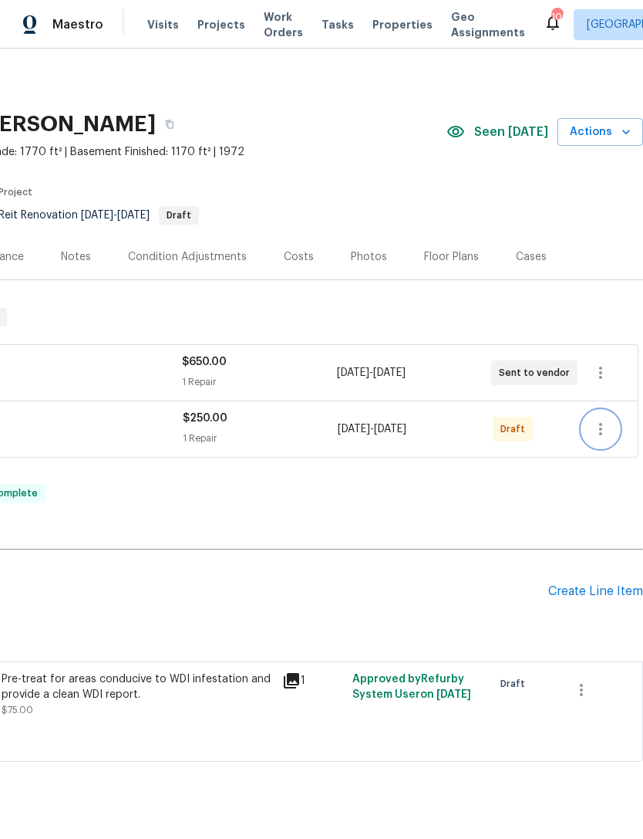
click at [604, 429] on icon "button" at bounding box center [601, 429] width 19 height 19
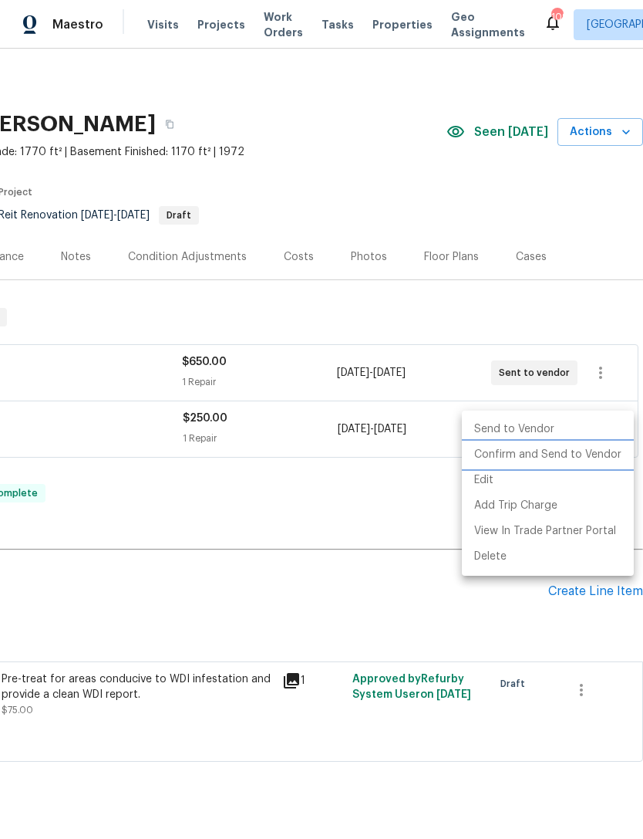
click at [589, 447] on li "Confirm and Send to Vendor" at bounding box center [548, 454] width 172 height 25
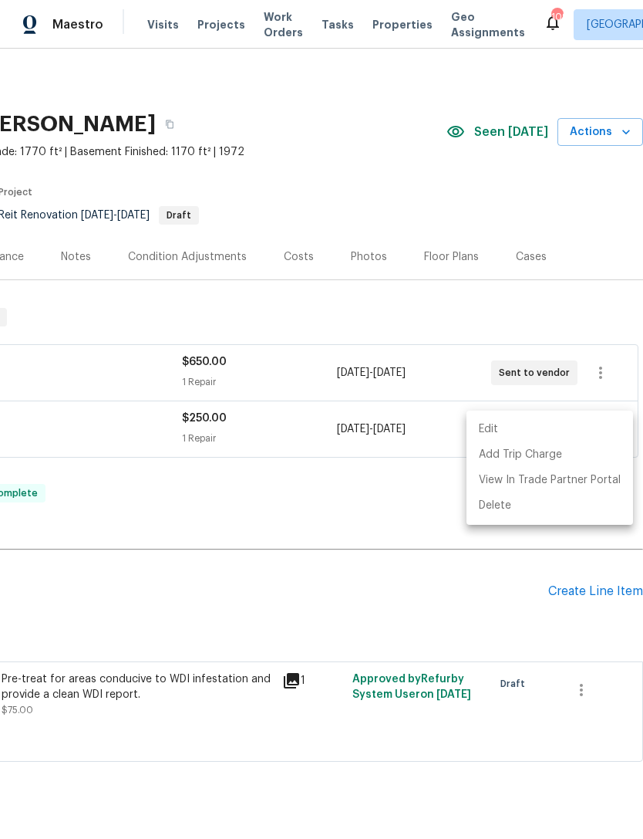
click at [385, 316] on div at bounding box center [321, 419] width 643 height 839
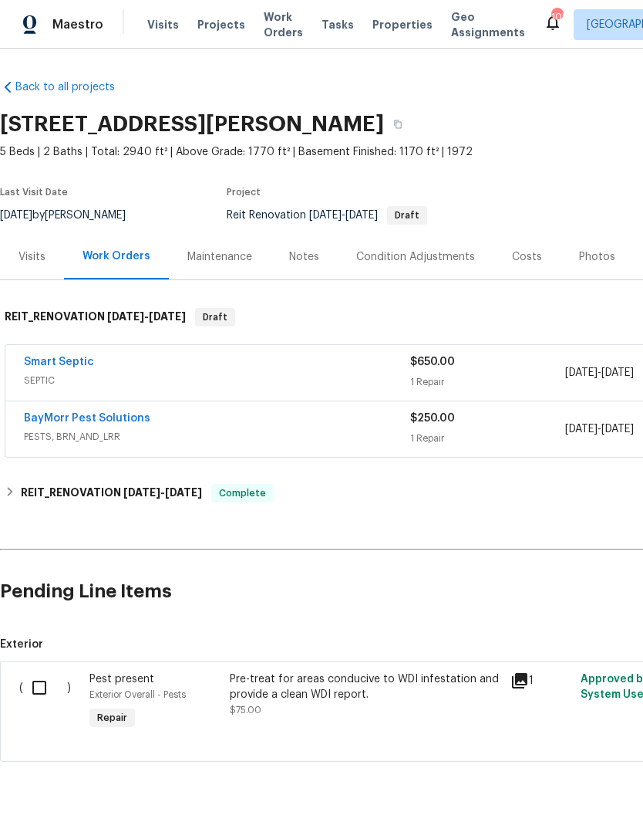
scroll to position [0, 0]
click at [62, 363] on link "Smart Septic" at bounding box center [59, 361] width 70 height 11
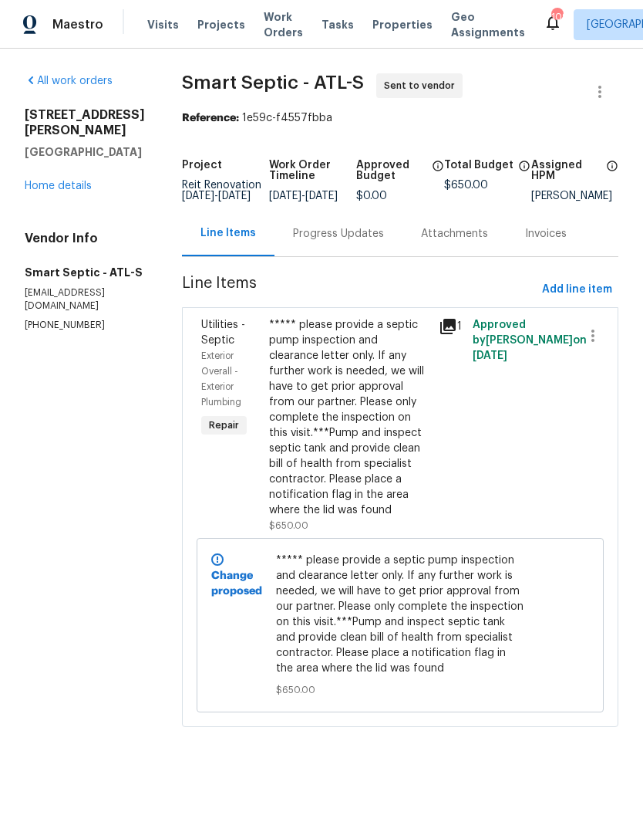
click at [350, 241] on div "Progress Updates" at bounding box center [338, 233] width 91 height 15
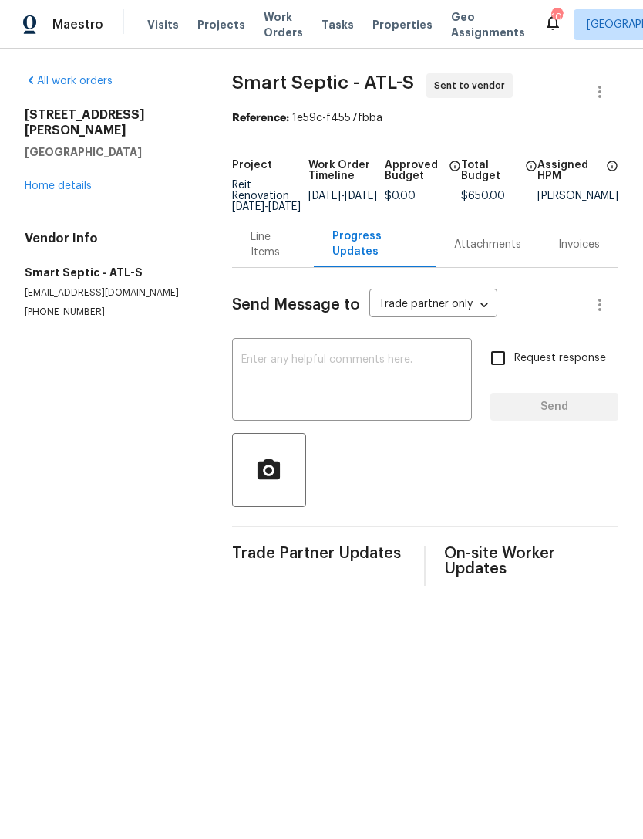
click at [377, 367] on textarea at bounding box center [351, 381] width 221 height 54
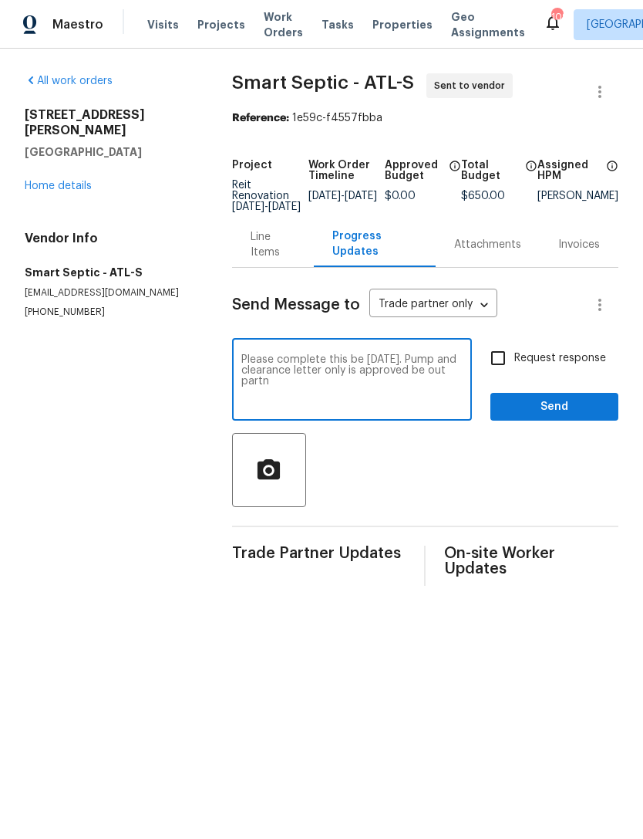
click at [424, 382] on textarea "Please complete this be Wednesday. Pump and clearance letter only is approved b…" at bounding box center [351, 381] width 221 height 54
click at [349, 387] on textarea "Please complete this be Wednesday. Pump and clearance letter only is approved b…" at bounding box center [351, 381] width 221 height 54
click at [454, 385] on textarea "Please complete this be Wednesday. Pump and clearance letter only is approved b…" at bounding box center [351, 381] width 221 height 54
click at [284, 397] on textarea "Please complete this be Wednesday. Pump and clearance letter only is approved b…" at bounding box center [351, 381] width 221 height 54
click at [354, 370] on textarea "Please complete this be Wednesday. Pump and clearance letter only is approved b…" at bounding box center [351, 381] width 221 height 54
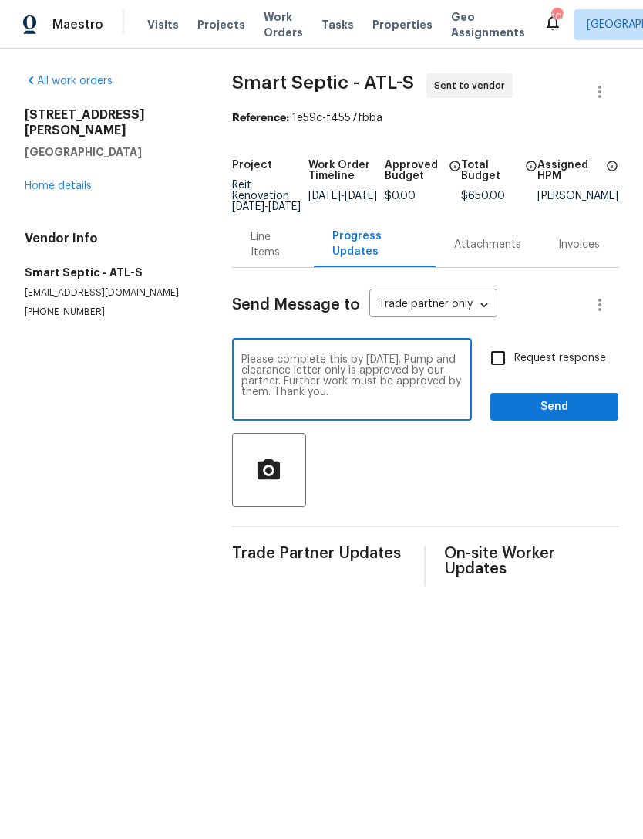
type textarea "Please complete this by Wednesday. Pump and clearance letter only is approved b…"
click at [504, 374] on input "Request response" at bounding box center [498, 358] width 32 height 32
checkbox input "true"
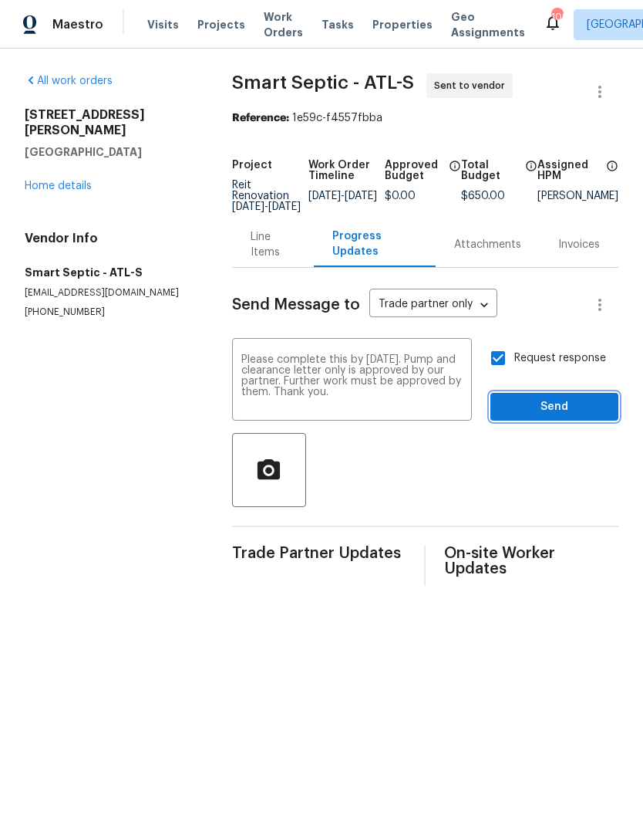
click at [554, 416] on span "Send" at bounding box center [554, 406] width 103 height 19
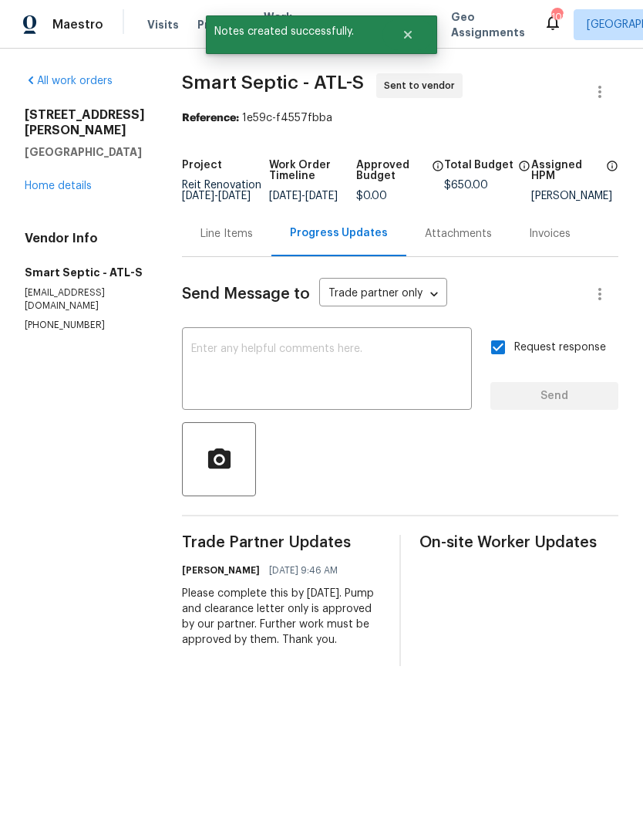
click at [56, 191] on link "Home details" at bounding box center [58, 186] width 67 height 11
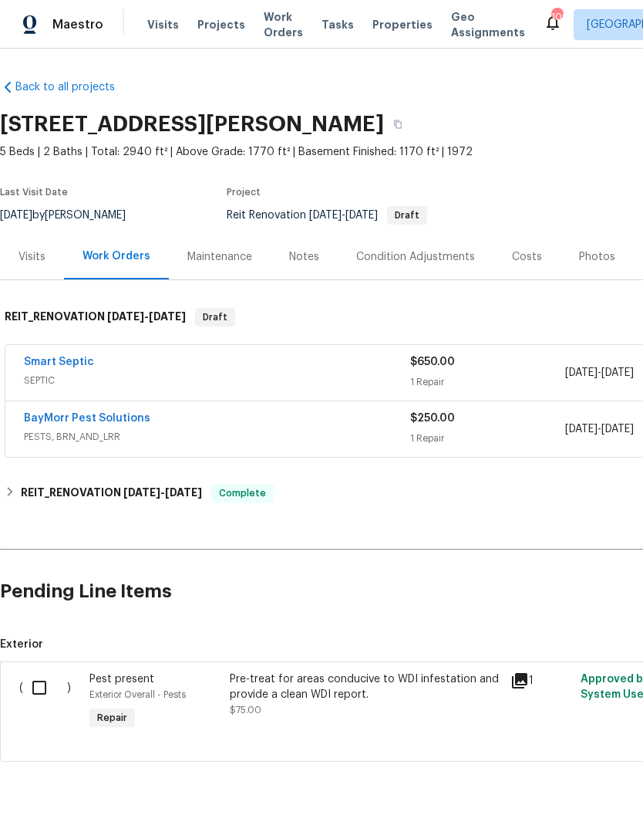
click at [94, 413] on link "BayMorr Pest Solutions" at bounding box center [87, 418] width 127 height 11
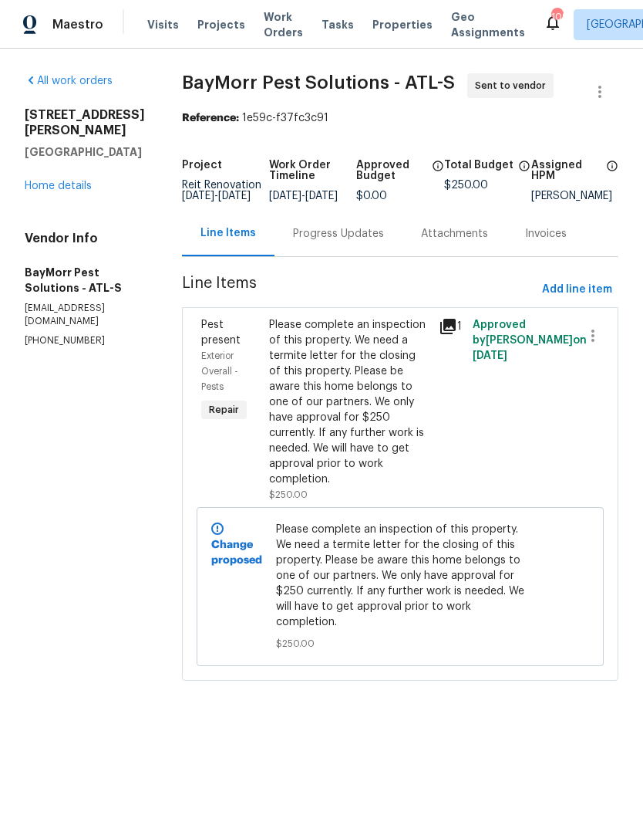
click at [333, 241] on div "Progress Updates" at bounding box center [338, 233] width 91 height 15
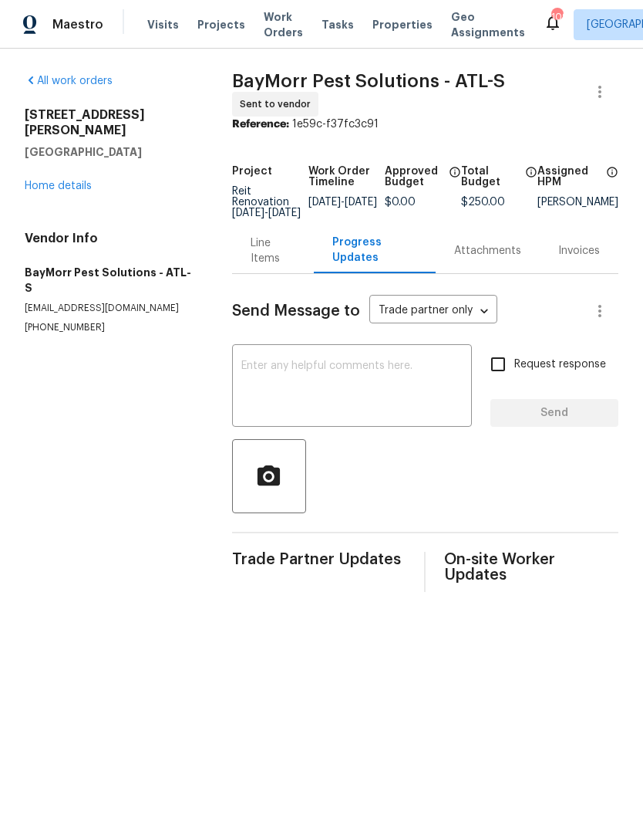
click at [372, 381] on textarea at bounding box center [351, 387] width 221 height 54
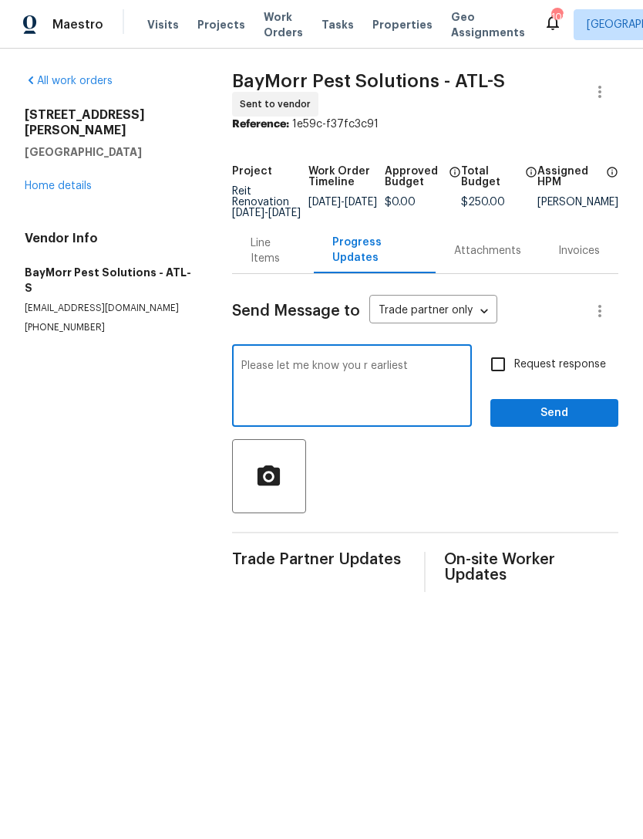
click at [353, 374] on textarea "Please let me know you r earliest" at bounding box center [351, 387] width 221 height 54
click at [427, 403] on textarea "Please let me know your earliest" at bounding box center [351, 387] width 221 height 54
click at [362, 414] on textarea "Please let me know your earliest availability to complete this. Thank you. This…" at bounding box center [351, 387] width 221 height 54
click at [427, 411] on textarea "Please let me know your earliest availability to complete this. Thank you. This…" at bounding box center [351, 387] width 221 height 54
type textarea "Please let me know your earliest availability to complete this. Thank you. This…"
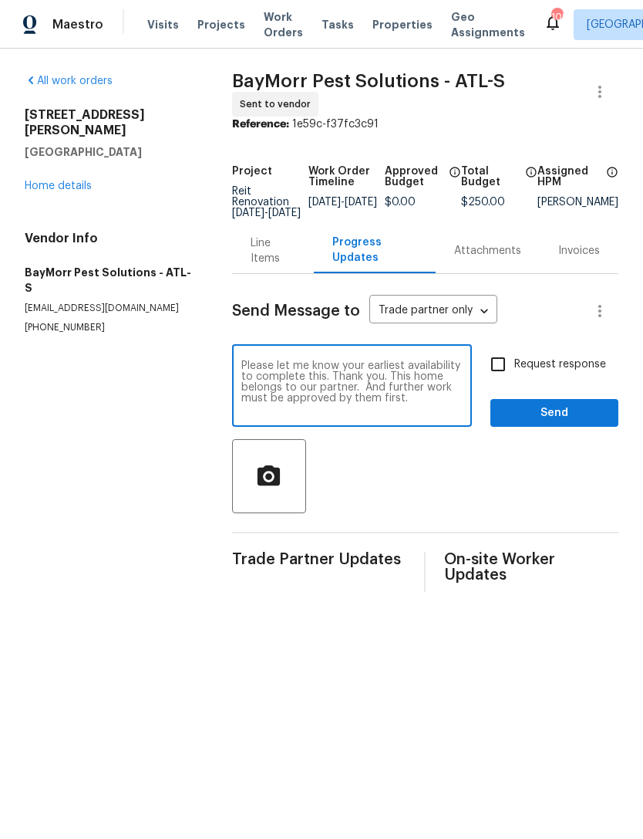
click at [508, 368] on input "Request response" at bounding box center [498, 364] width 32 height 32
checkbox input "true"
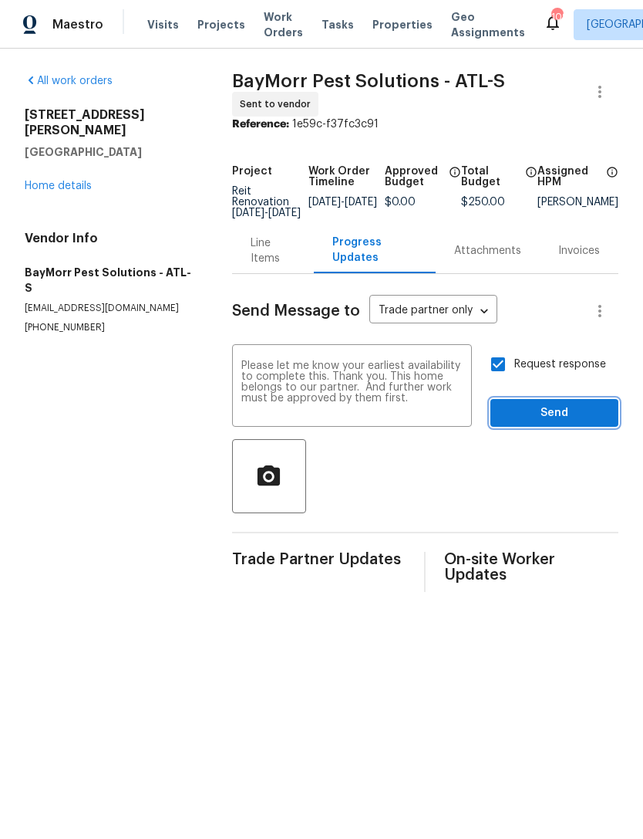
click at [547, 423] on span "Send" at bounding box center [554, 413] width 103 height 19
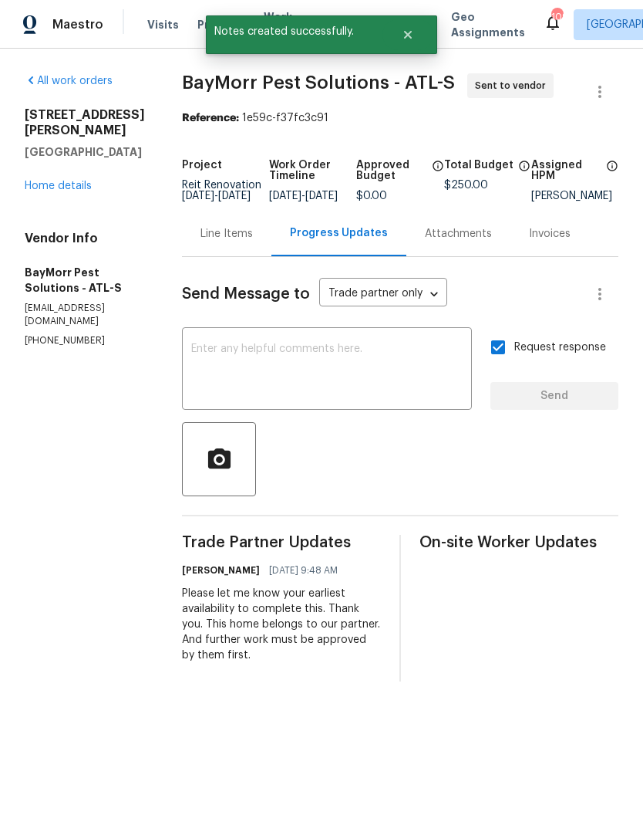
click at [73, 191] on link "Home details" at bounding box center [58, 186] width 67 height 11
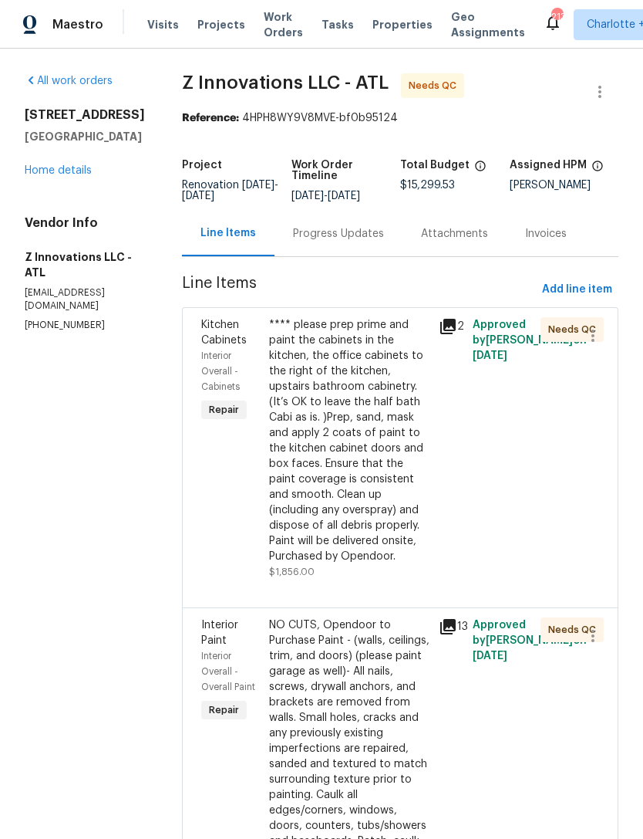
click at [75, 176] on link "Home details" at bounding box center [58, 170] width 67 height 11
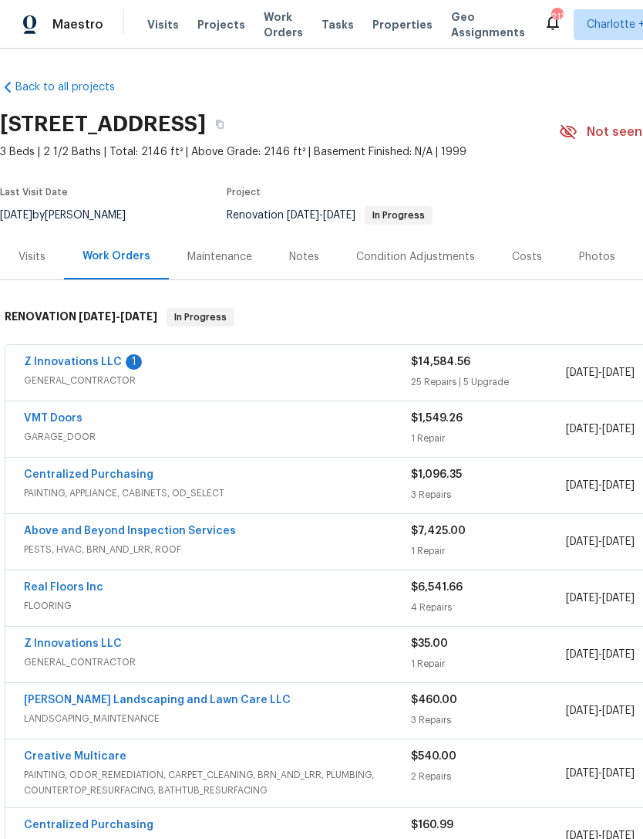
click at [77, 360] on link "Z Innovations LLC" at bounding box center [73, 361] width 98 height 11
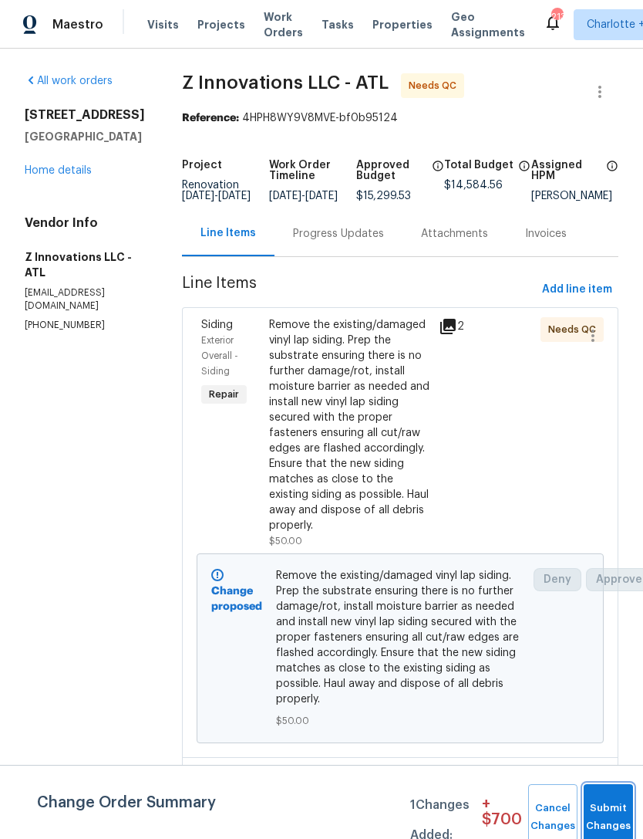
click at [595, 811] on button "Submit Changes" at bounding box center [608, 817] width 49 height 66
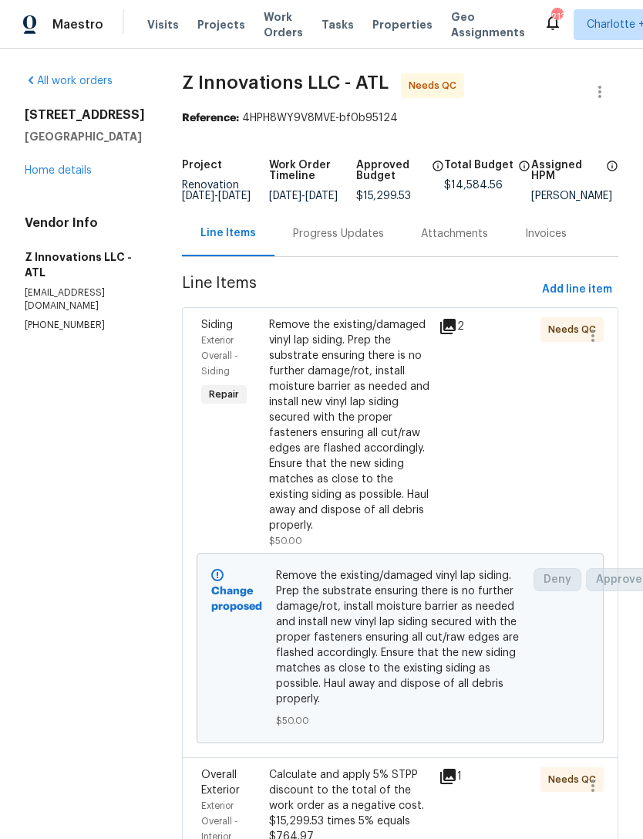
click at [60, 176] on link "Home details" at bounding box center [58, 170] width 67 height 11
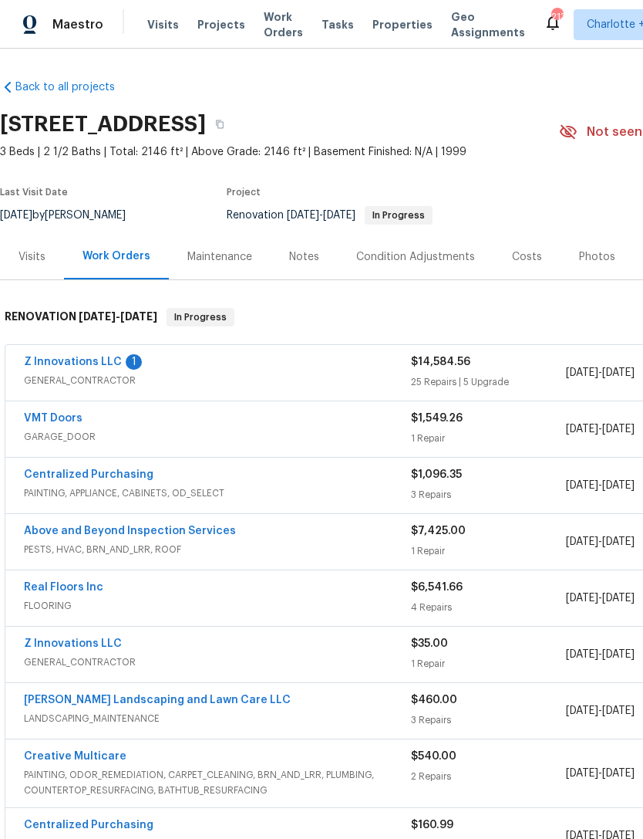
click at [92, 359] on link "Z Innovations LLC" at bounding box center [73, 361] width 98 height 11
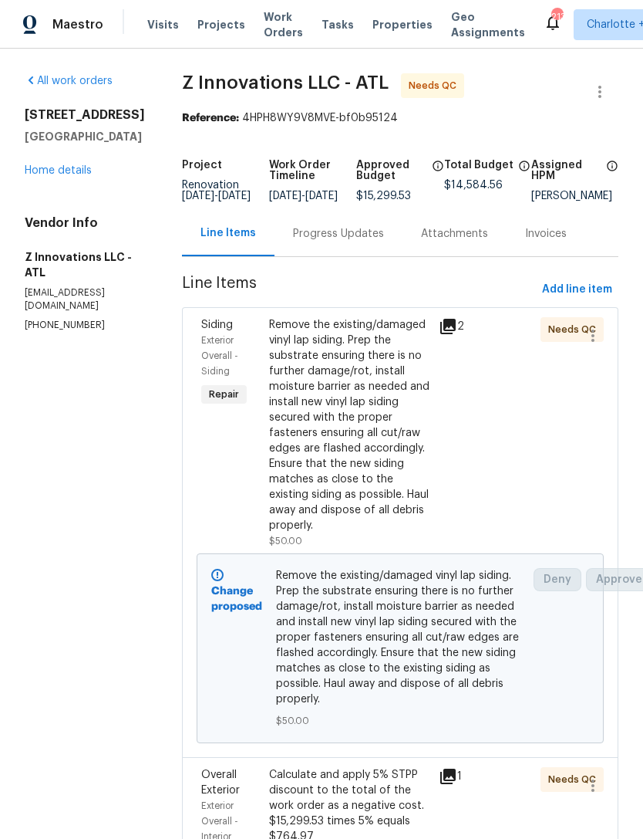
click at [360, 241] on div "Progress Updates" at bounding box center [338, 233] width 91 height 15
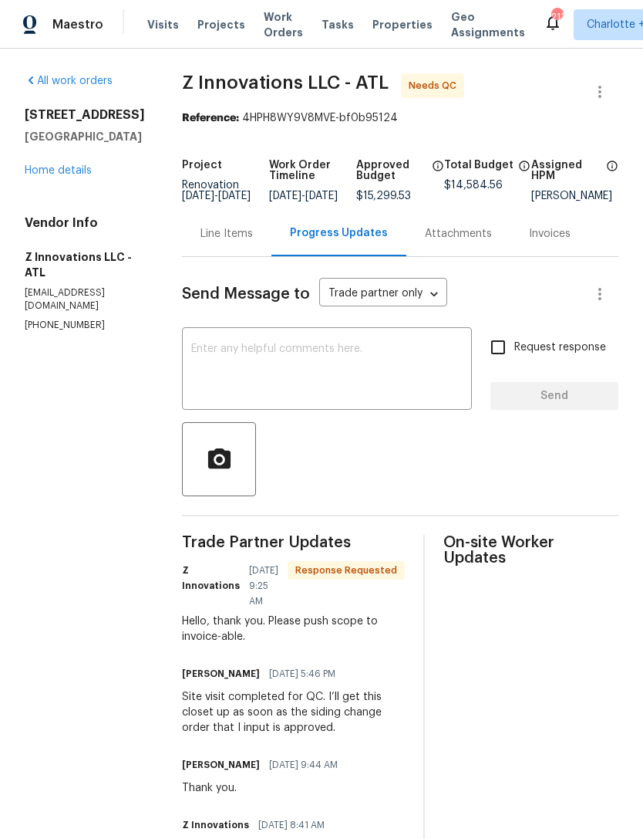
click at [351, 364] on textarea at bounding box center [327, 370] width 272 height 54
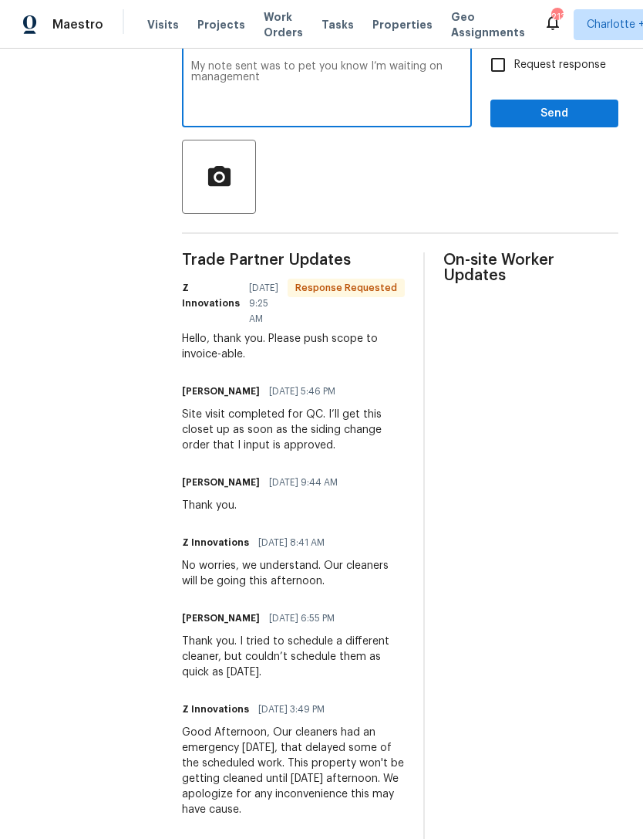
scroll to position [281, 0]
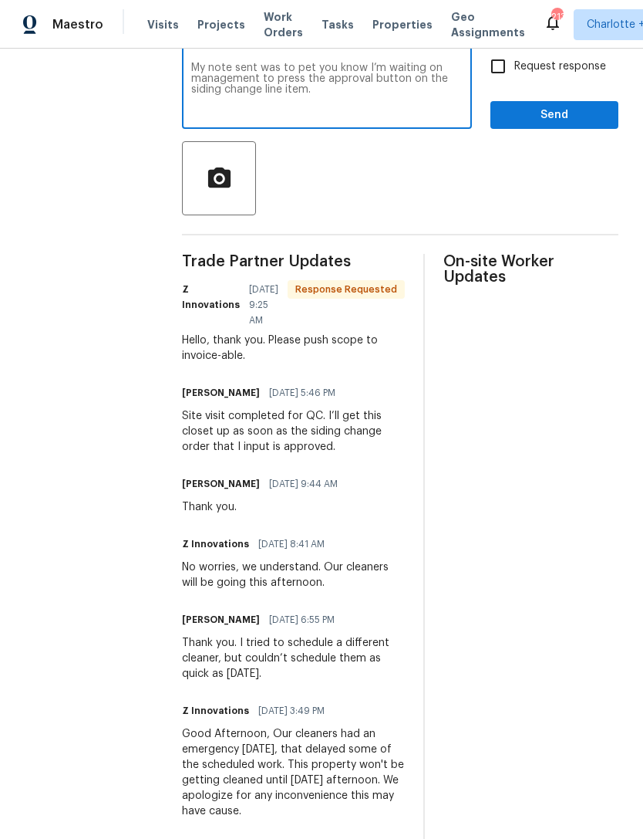
click at [313, 76] on textarea "My note sent was to pet you know I’m waiting on management to press the approva…" at bounding box center [327, 89] width 272 height 54
click at [354, 110] on textarea "My note sent was to let you know I’m waiting on management to press the approva…" at bounding box center [327, 89] width 272 height 54
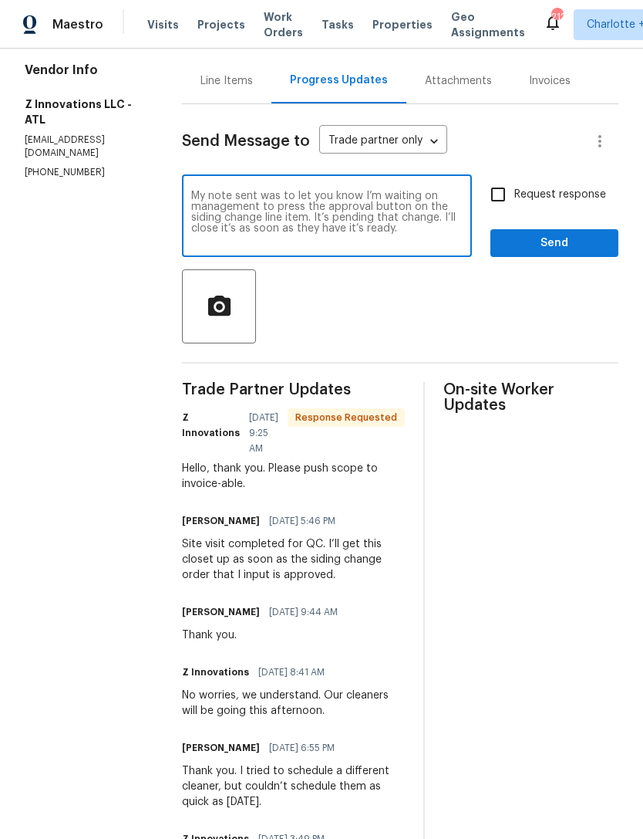
scroll to position [106, 0]
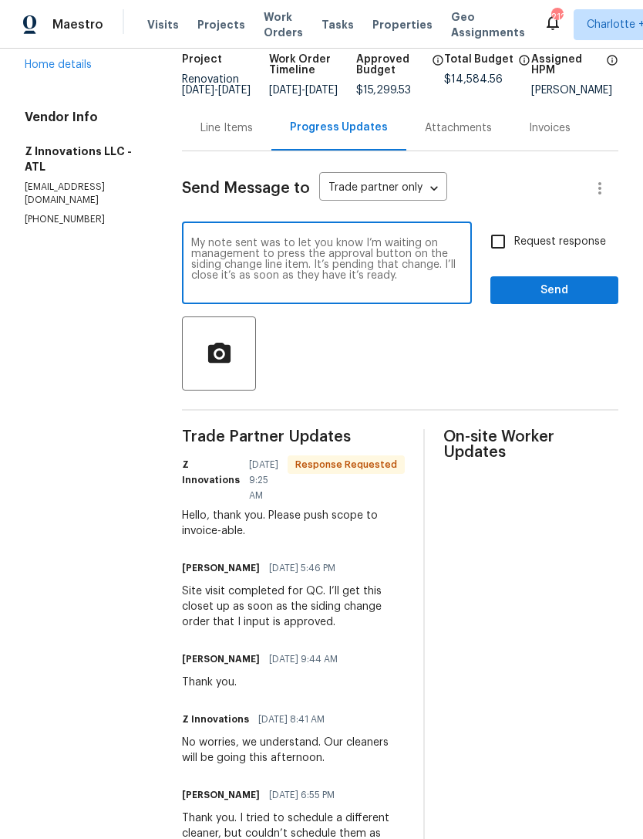
click at [351, 288] on textarea "My note sent was to let you know I’m waiting on management to press the approva…" at bounding box center [327, 265] width 272 height 54
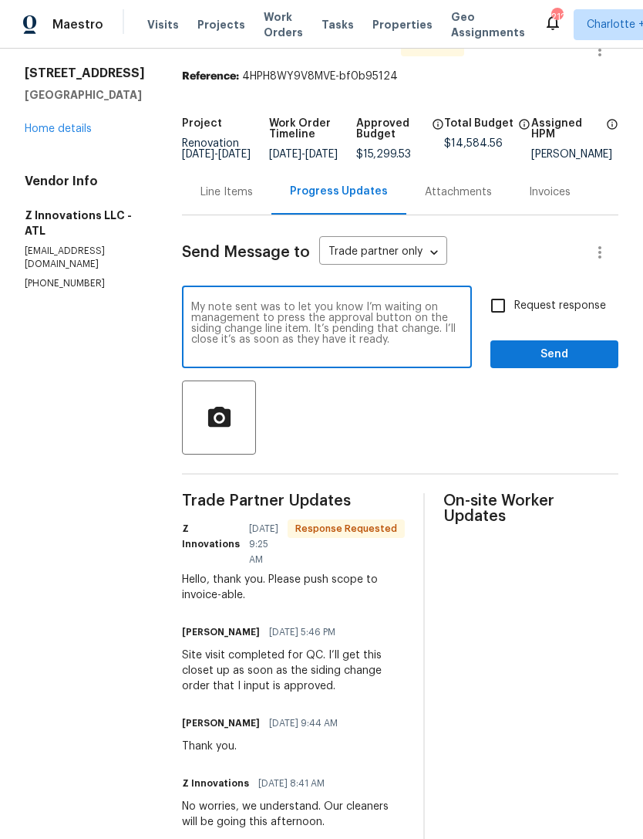
scroll to position [41, 0]
click at [226, 353] on textarea "My note sent was to let you know I’m waiting on management to press the approva…" at bounding box center [327, 329] width 272 height 54
click at [365, 356] on textarea "My note sent was to let you know I’m waiting on management to press the approva…" at bounding box center [327, 329] width 272 height 54
type textarea "My note sent was to let you know I’m waiting on management to press the approva…"
click at [540, 365] on span "Send" at bounding box center [554, 355] width 103 height 19
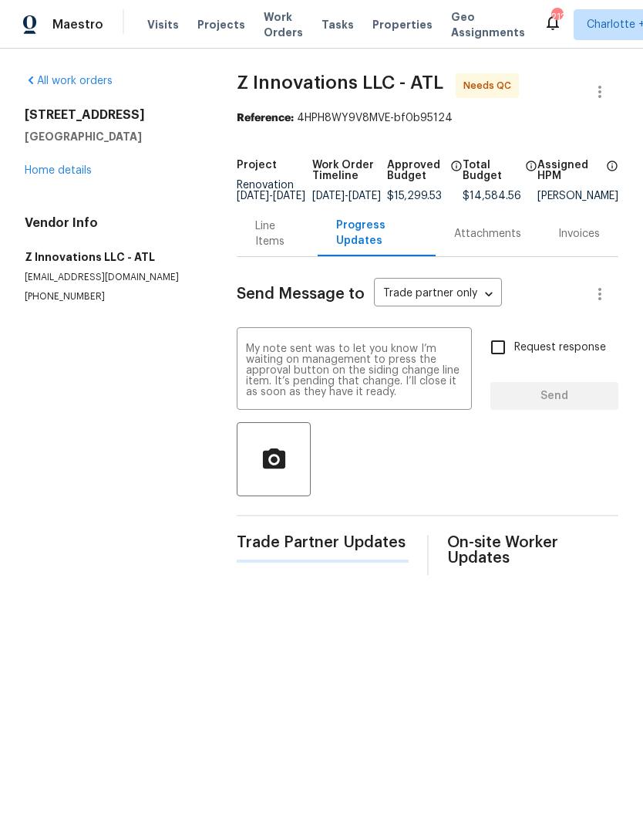
scroll to position [0, 0]
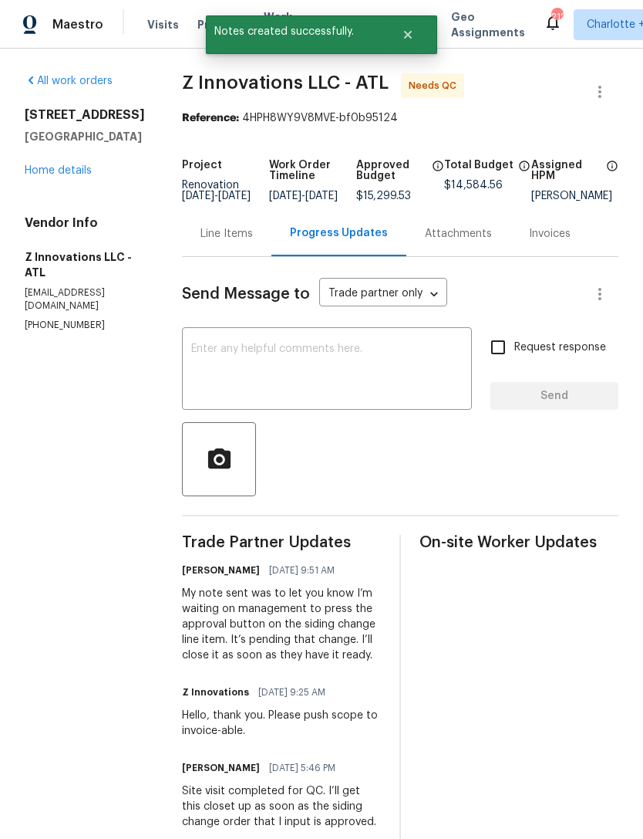
click at [76, 176] on link "Home details" at bounding box center [58, 170] width 67 height 11
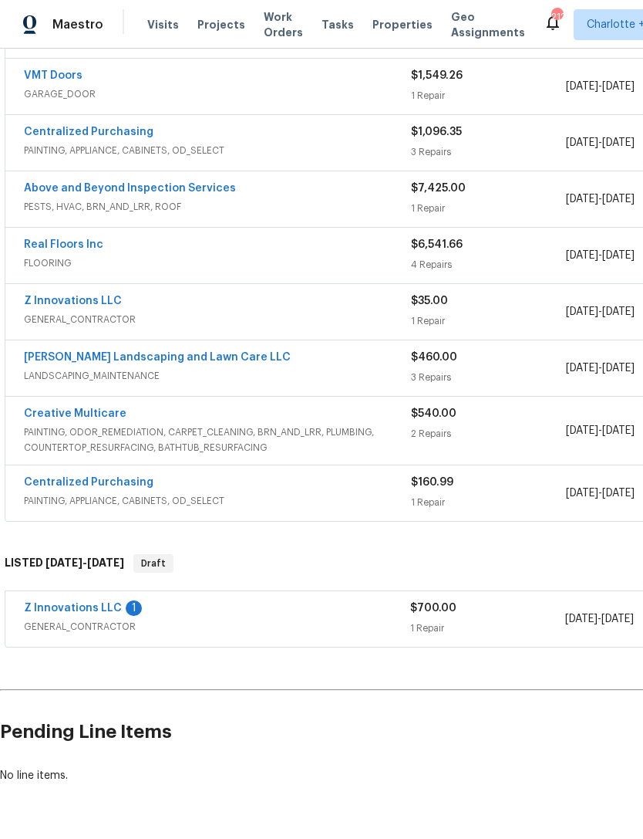
scroll to position [342, 0]
click at [93, 610] on link "Z Innovations LLC" at bounding box center [73, 608] width 98 height 11
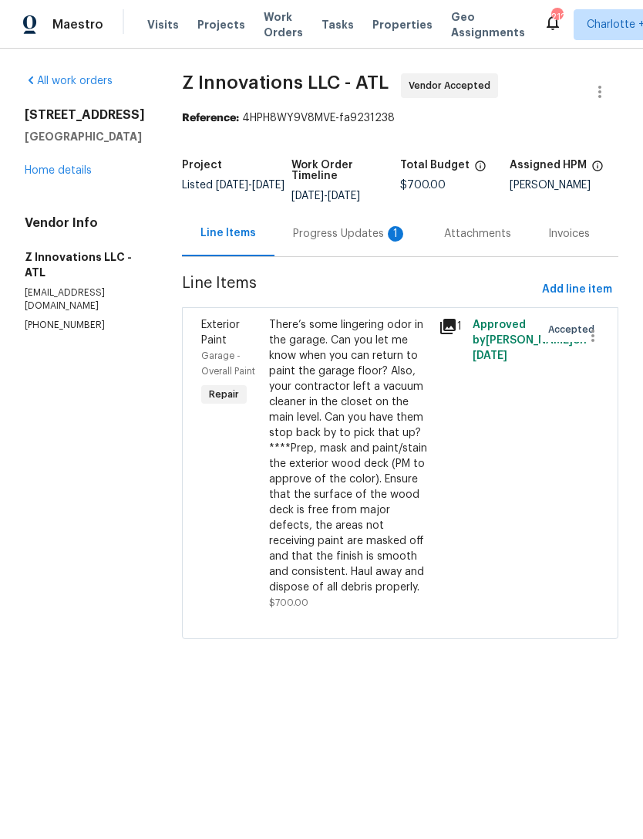
click at [353, 236] on div "Progress Updates 1" at bounding box center [350, 233] width 114 height 15
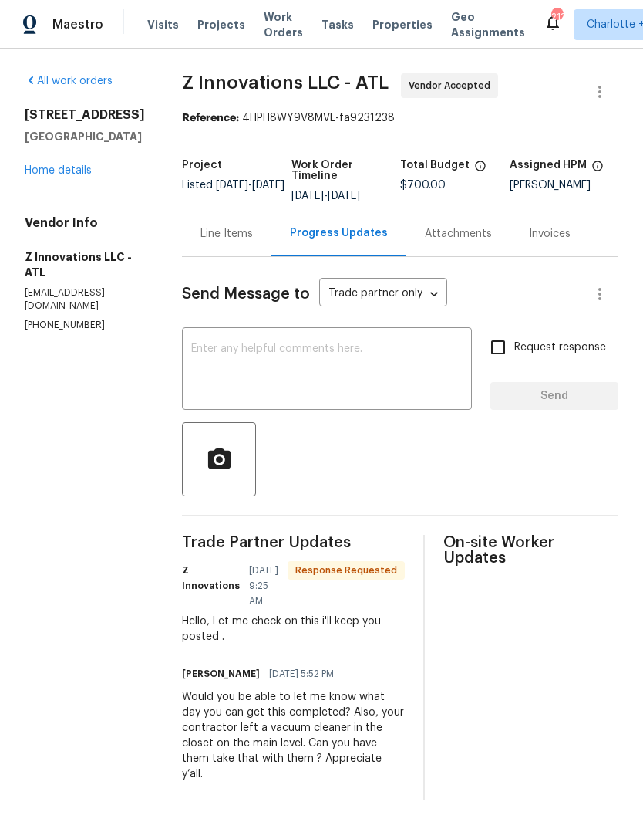
click at [312, 365] on textarea at bounding box center [327, 370] width 272 height 54
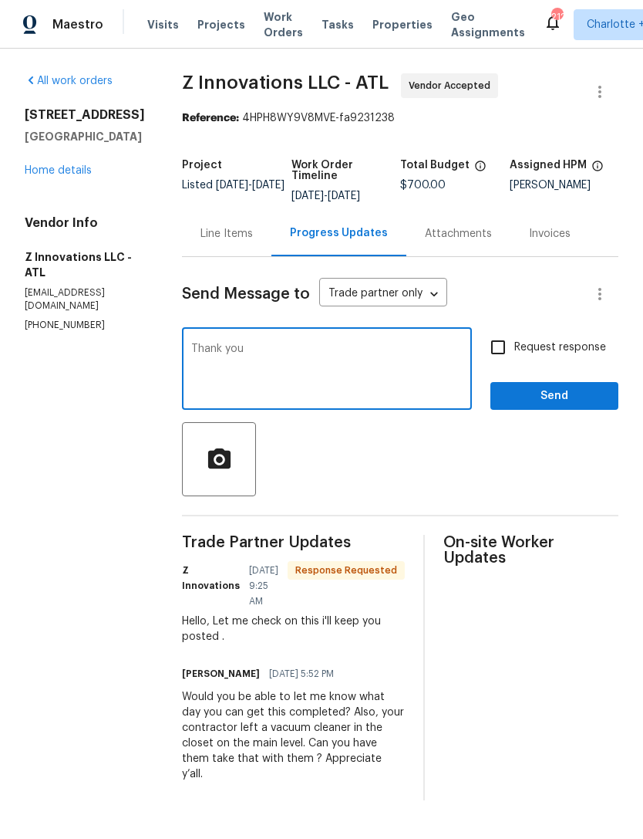
type textarea "Thank you"
click at [562, 398] on span "Send" at bounding box center [554, 396] width 103 height 19
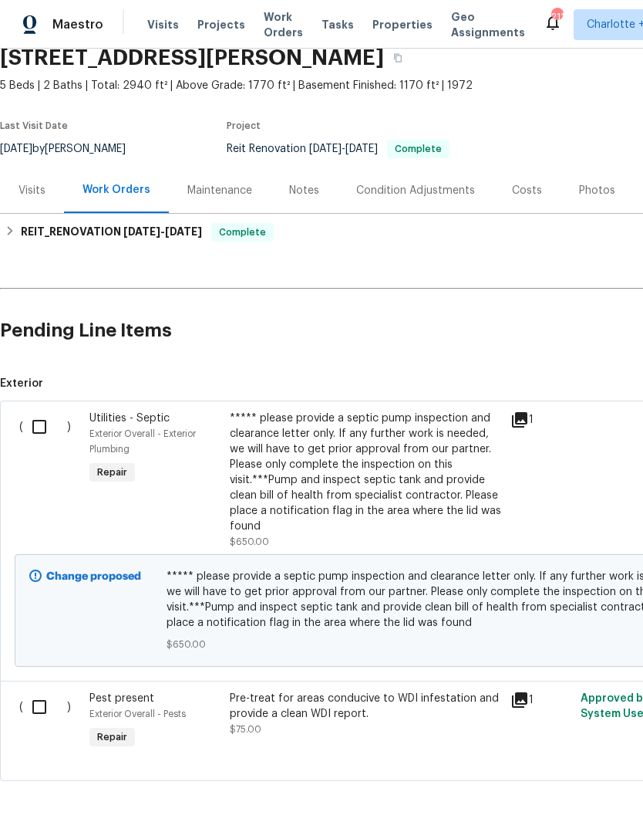
scroll to position [65, 0]
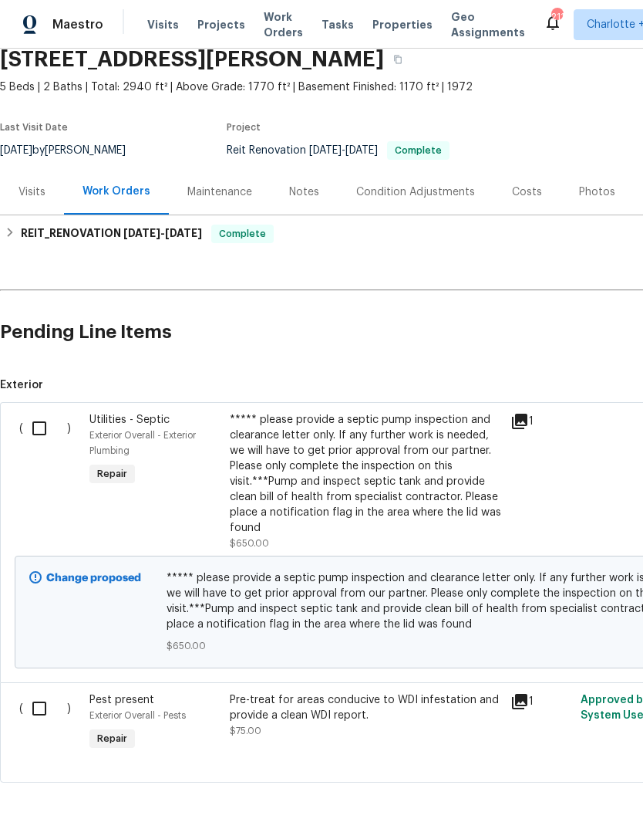
click at [629, 96] on section "[STREET_ADDRESS][PERSON_NAME] 5 Beds | 2 Baths | Total: 2940 ft² | Above Grade:…" at bounding box center [436, 104] width 872 height 130
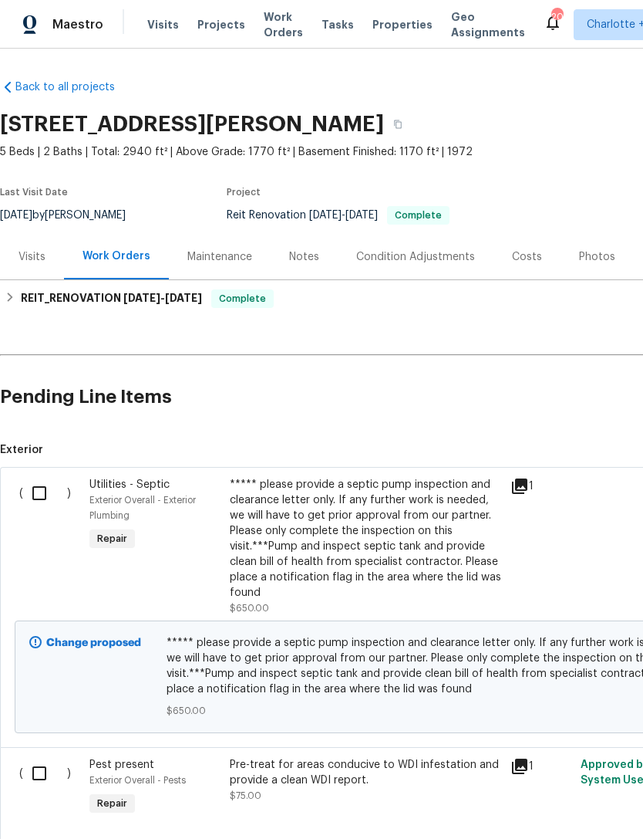
scroll to position [0, 0]
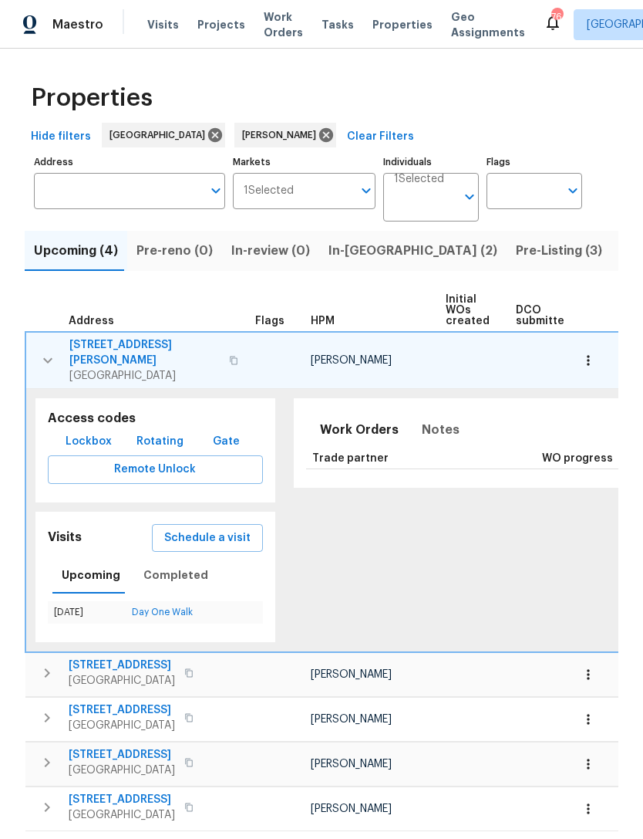
click at [46, 351] on icon "button" at bounding box center [48, 360] width 19 height 19
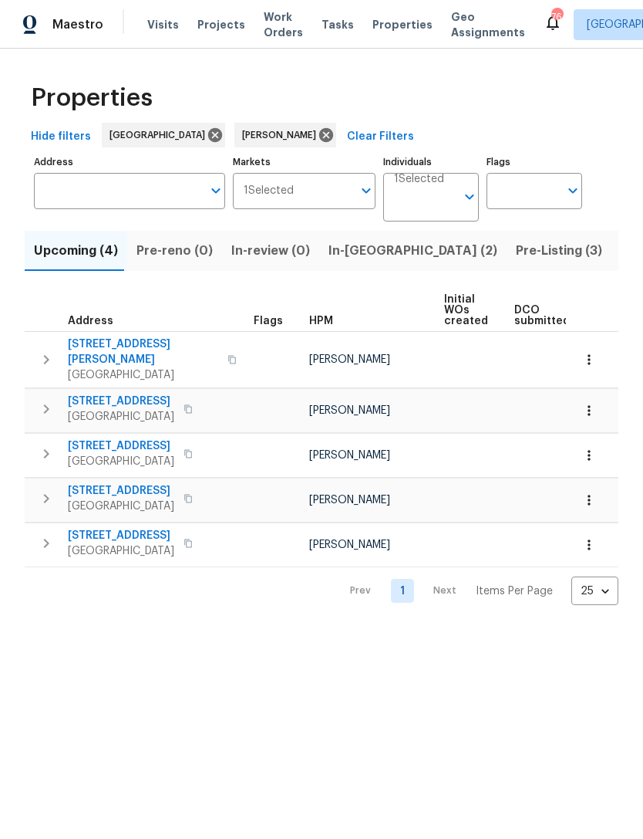
click at [97, 485] on span "[STREET_ADDRESS]" at bounding box center [121, 490] width 106 height 15
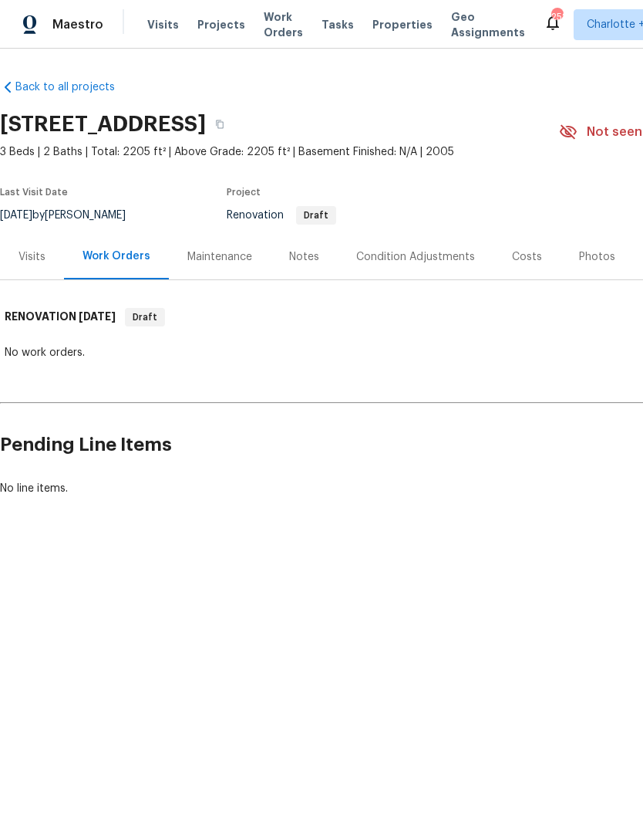
click at [292, 250] on div "Notes" at bounding box center [304, 256] width 30 height 15
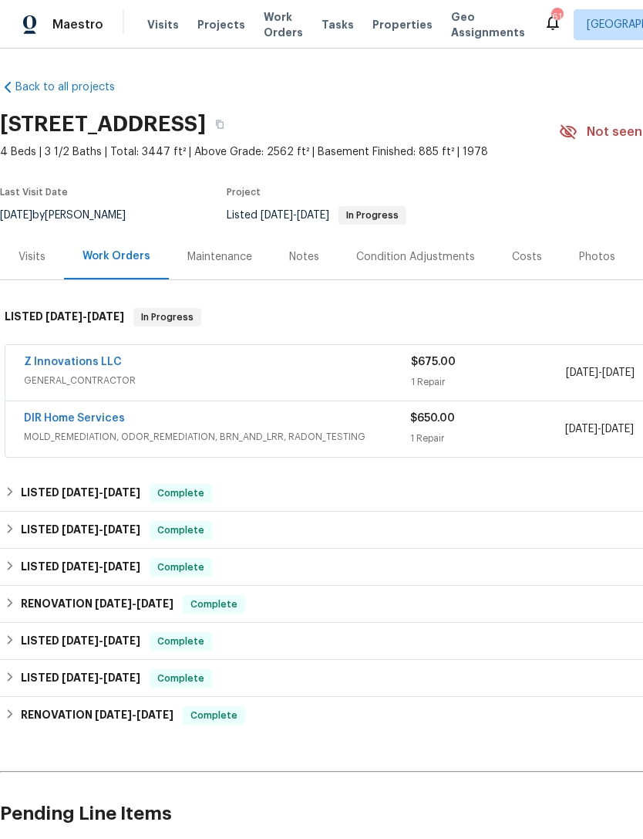
click at [65, 365] on link "Z Innovations LLC" at bounding box center [73, 361] width 98 height 11
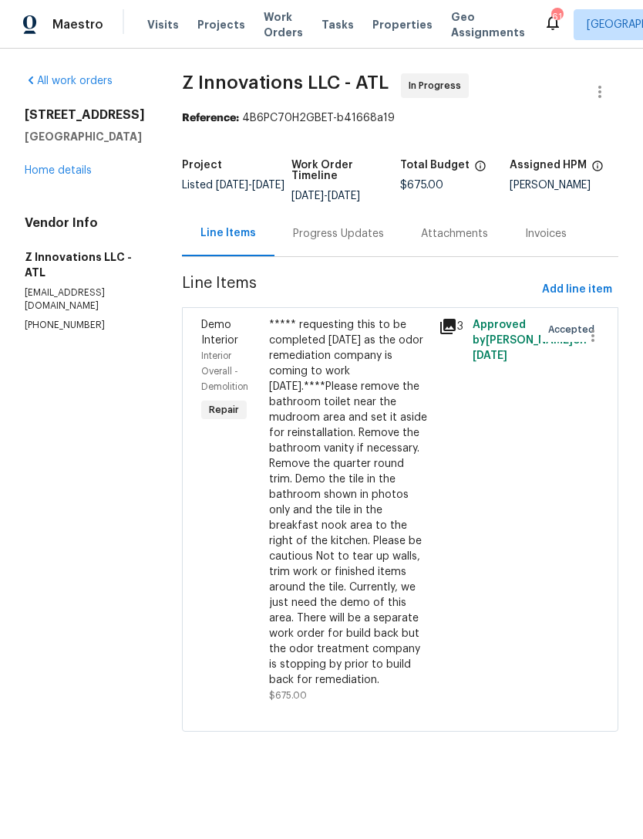
click at [333, 247] on div "Progress Updates" at bounding box center [339, 234] width 128 height 46
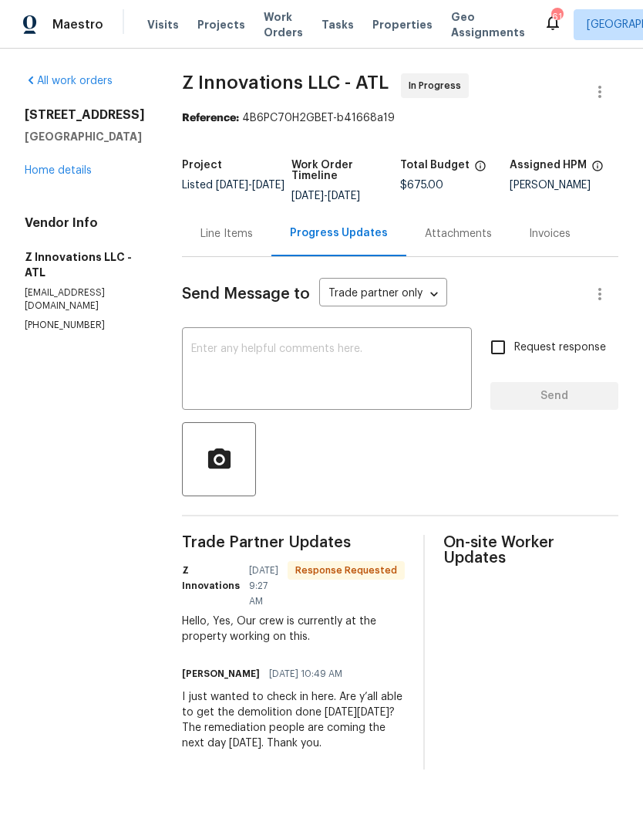
click at [290, 363] on textarea at bounding box center [327, 370] width 272 height 54
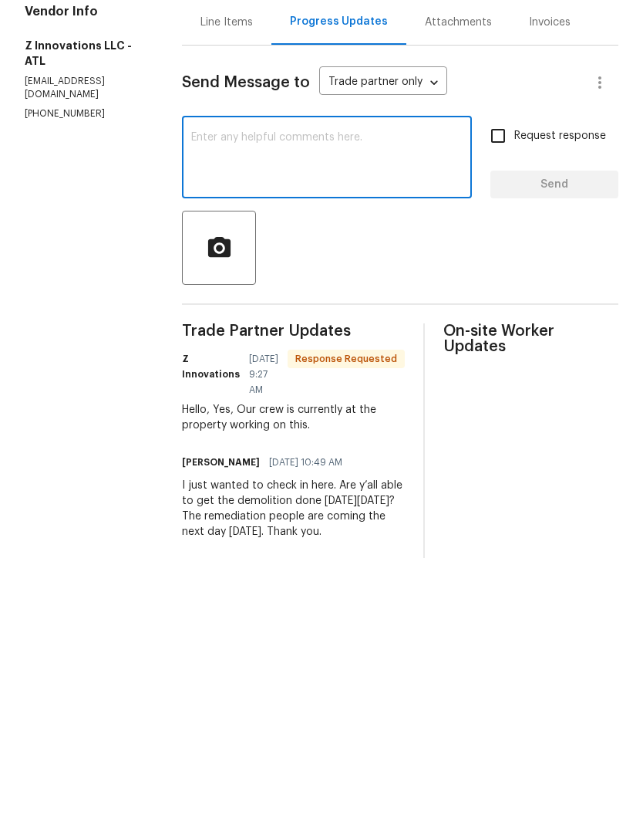
click at [221, 343] on textarea at bounding box center [327, 370] width 272 height 54
type textarea "Thank you."
click at [516, 387] on span "Send" at bounding box center [554, 396] width 103 height 19
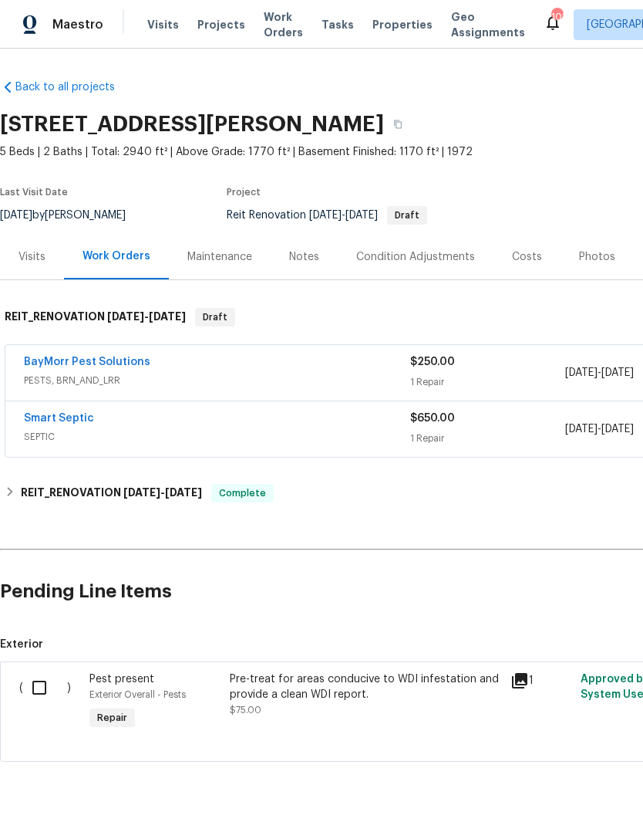
click at [102, 356] on link "BayMorr Pest Solutions" at bounding box center [87, 361] width 127 height 11
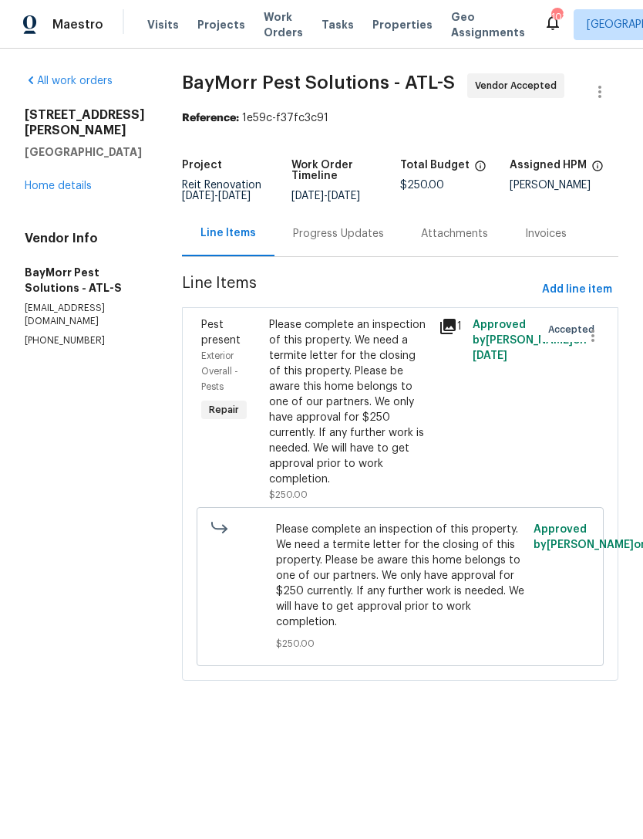
click at [302, 241] on div "Progress Updates" at bounding box center [338, 233] width 91 height 15
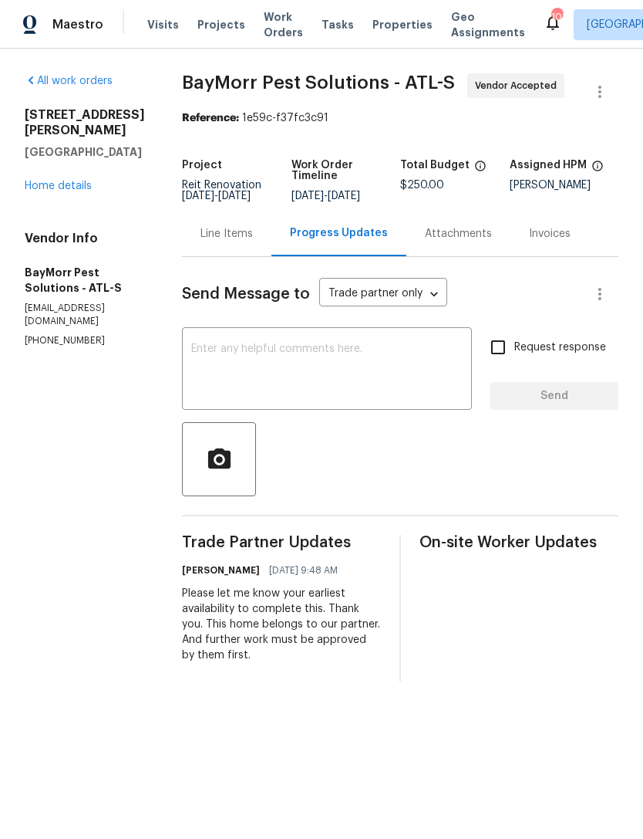
click at [201, 386] on textarea at bounding box center [327, 370] width 272 height 54
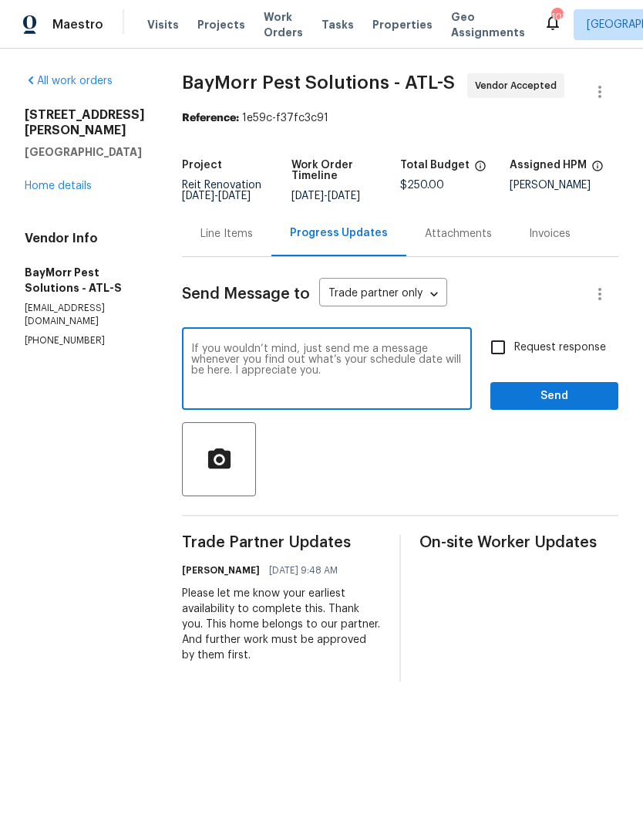
click at [424, 355] on textarea "If you wouldn’t mind, just send me a message whenever you find out what’s your …" at bounding box center [327, 370] width 272 height 54
type textarea "If you wouldn’t mind, just send me a message as two whenever you find out what’…"
click at [511, 363] on input "Request response" at bounding box center [498, 347] width 32 height 32
checkbox input "true"
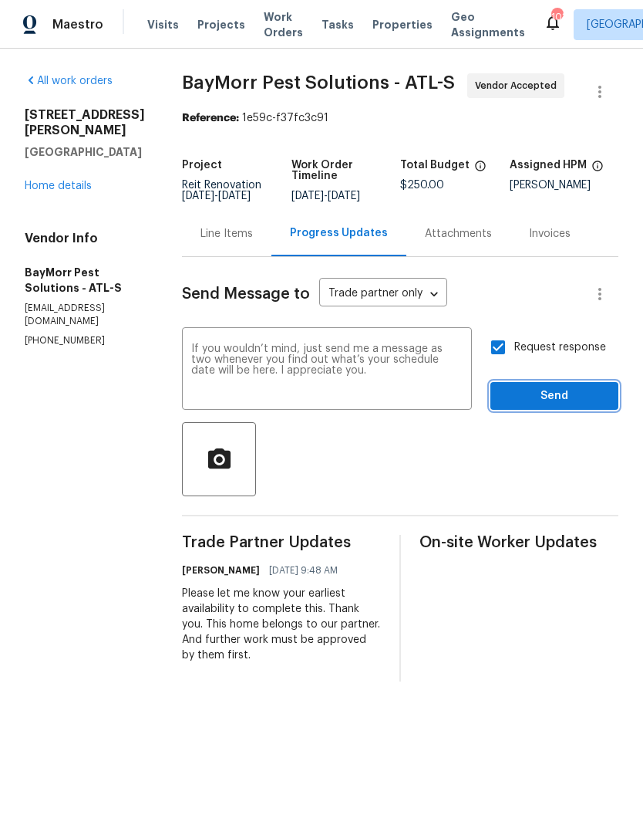
click at [559, 406] on span "Send" at bounding box center [554, 396] width 103 height 19
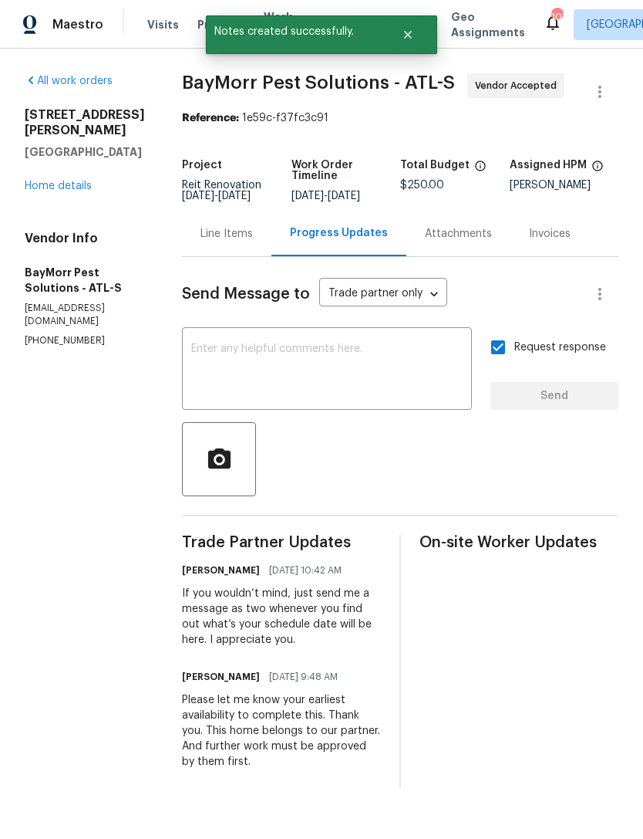
click at [70, 191] on link "Home details" at bounding box center [58, 186] width 67 height 11
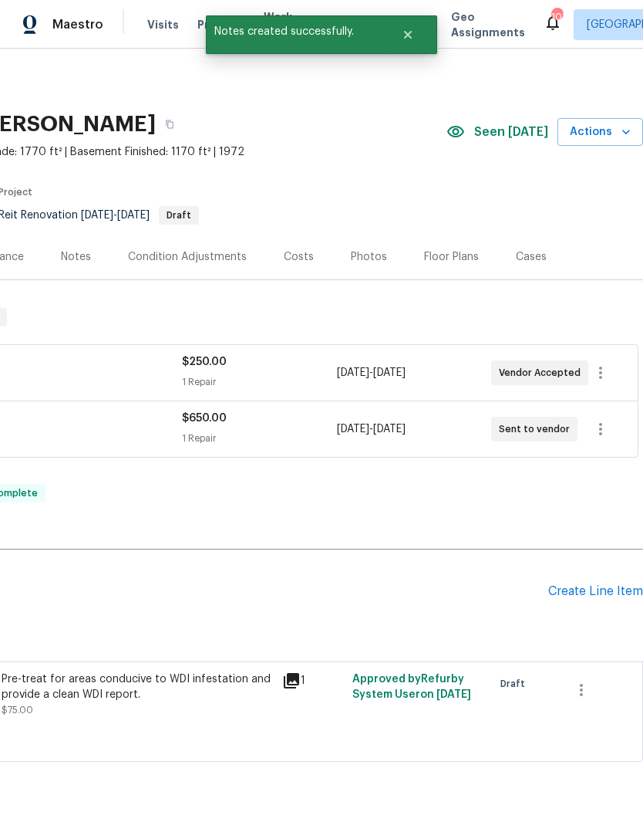
scroll to position [0, 228]
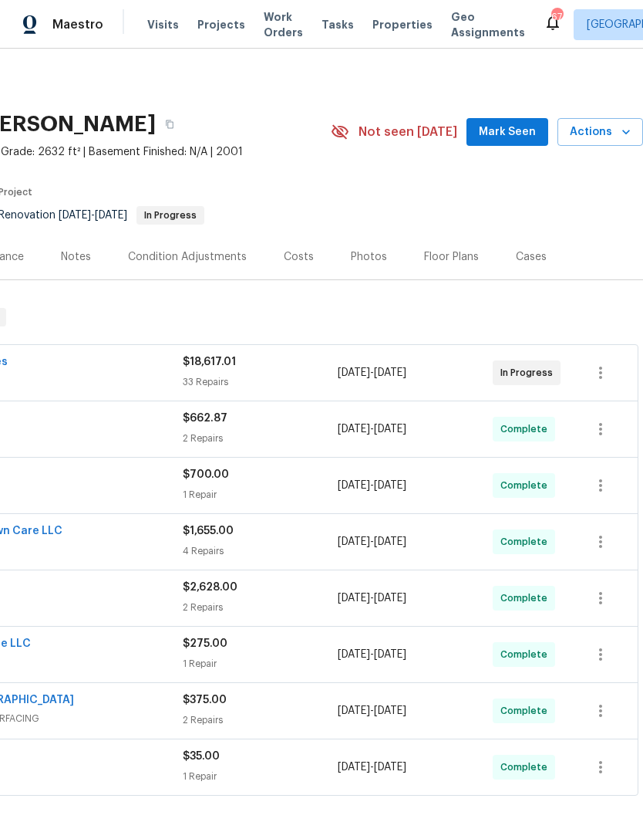
scroll to position [0, 228]
click at [512, 134] on span "Mark Seen" at bounding box center [507, 132] width 57 height 19
